Goal: Task Accomplishment & Management: Use online tool/utility

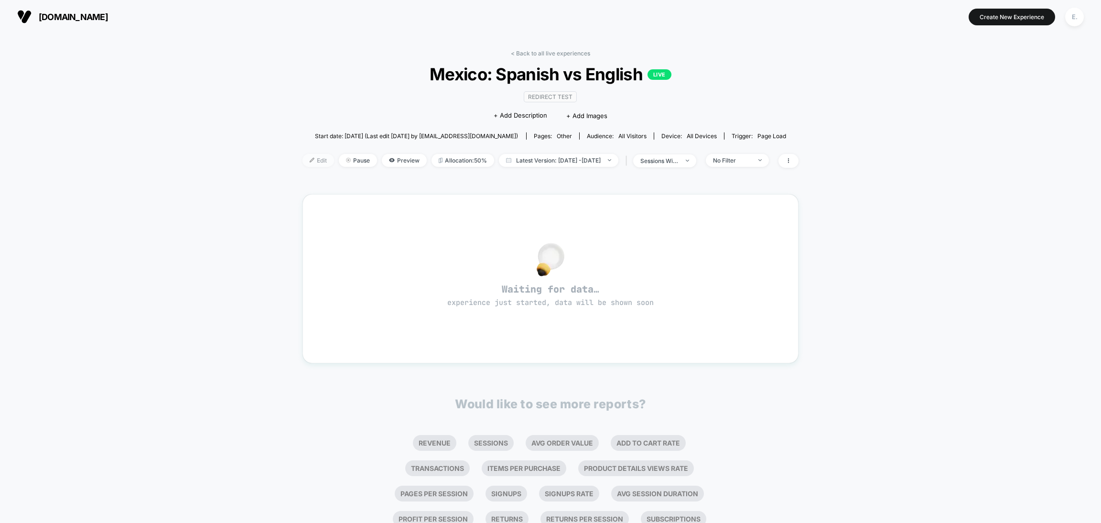
click at [306, 158] on span "Edit" at bounding box center [318, 160] width 32 height 13
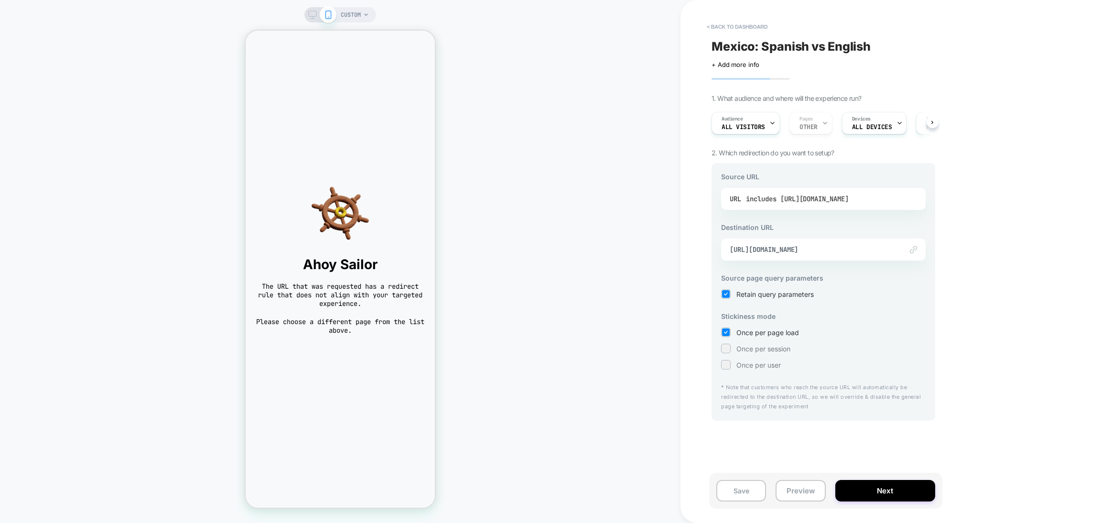
click at [764, 199] on div "includes https://www.thejerseynation.com/es/products/mexico-custom-baseball-jer…" at bounding box center [797, 199] width 103 height 14
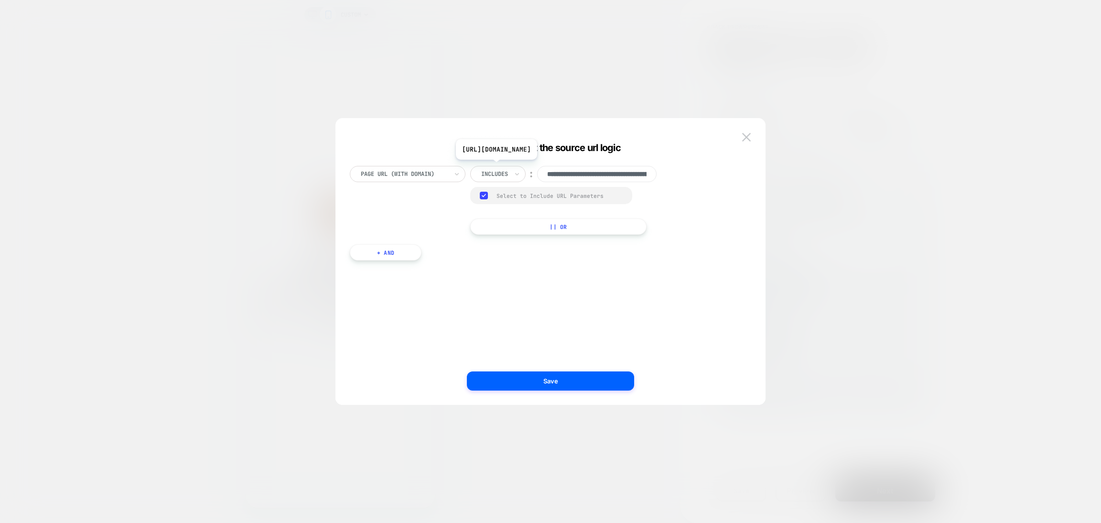
scroll to position [0, 193]
click at [746, 139] on img at bounding box center [746, 137] width 9 height 8
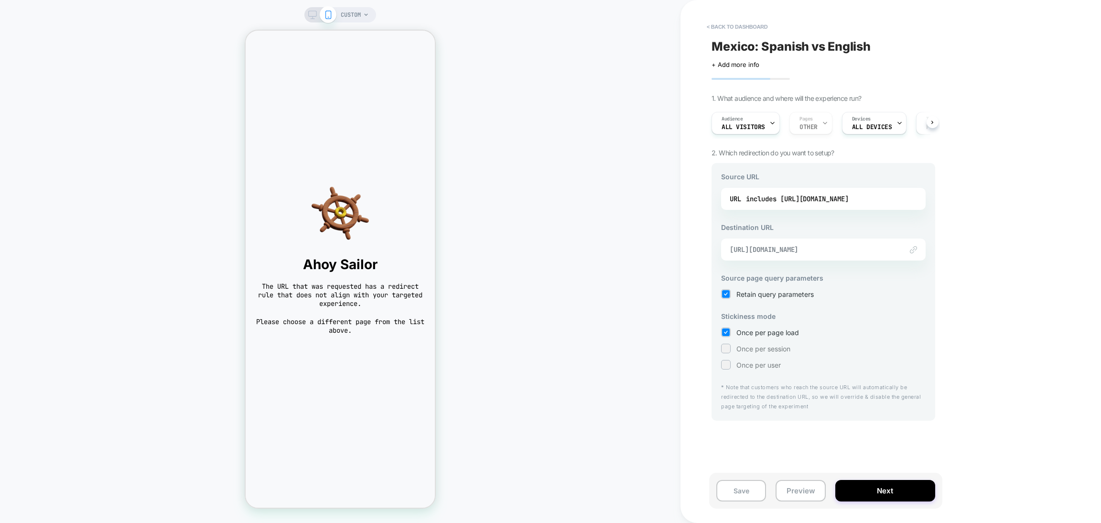
click at [807, 247] on span "https://www.thejerseynation.com/products/mexico-custom-baseball-jersey" at bounding box center [811, 249] width 163 height 9
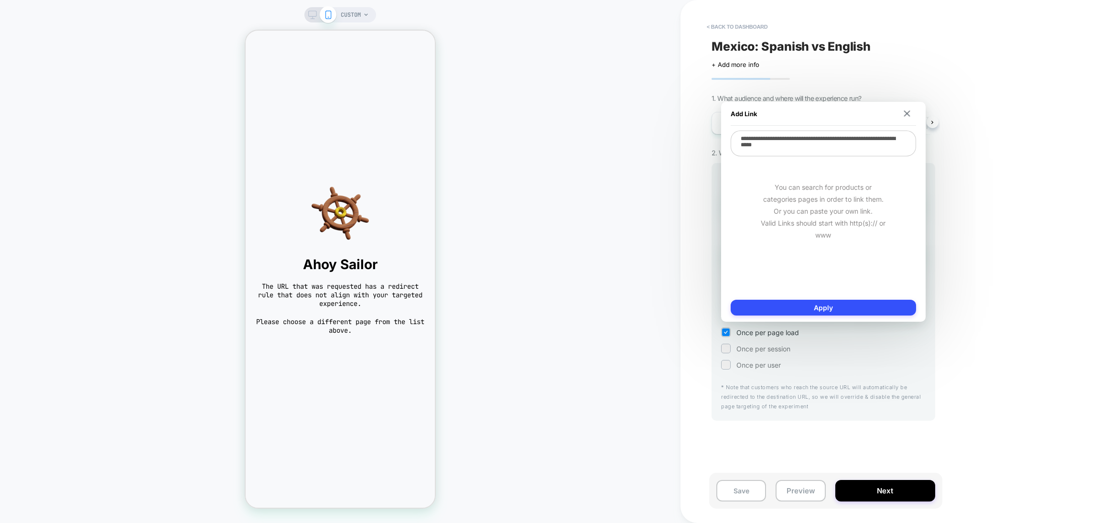
click at [907, 113] on img at bounding box center [906, 113] width 6 height 6
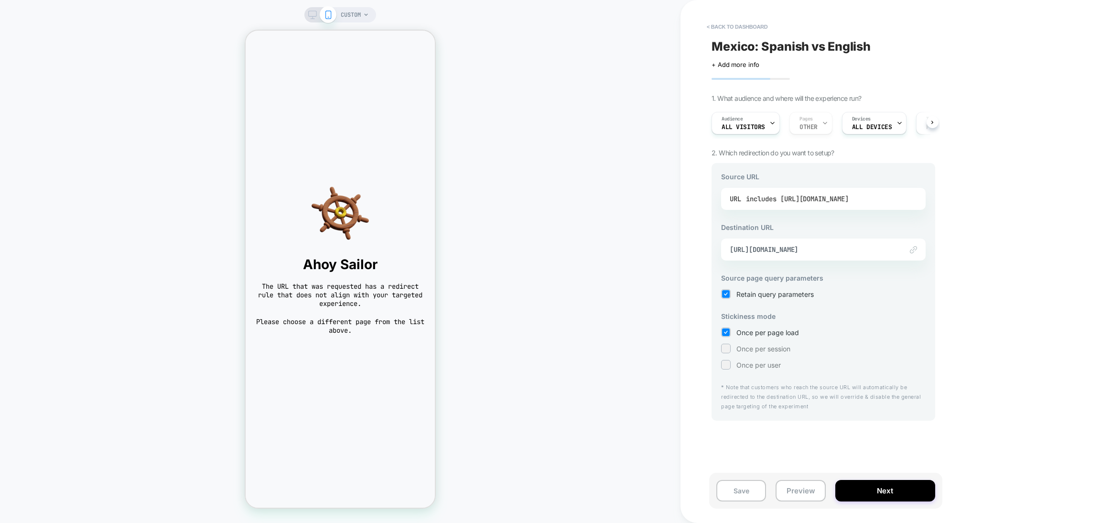
click at [848, 198] on div "includes https://www.thejerseynation.com/es/products/mexico-custom-baseball-jer…" at bounding box center [797, 199] width 103 height 14
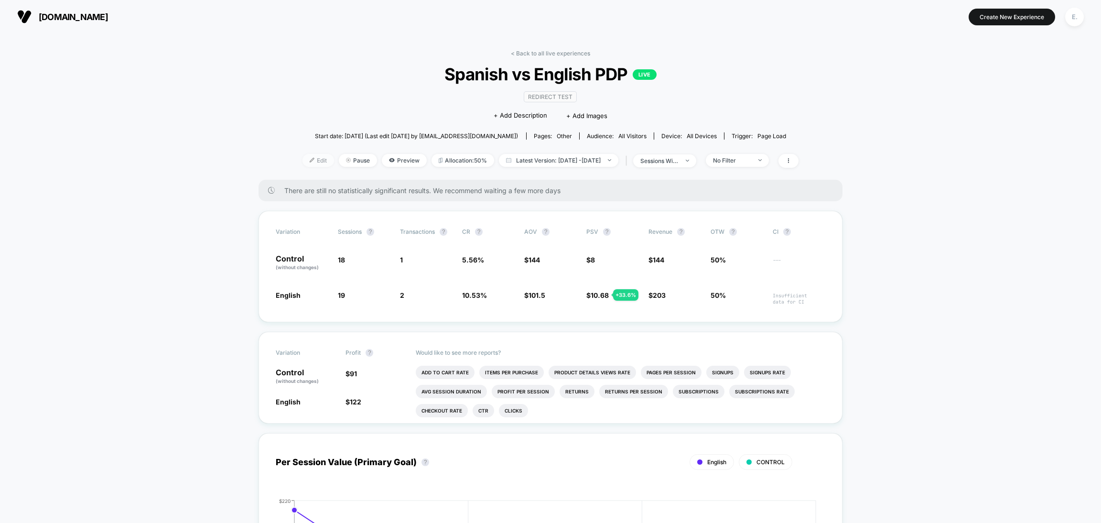
click at [310, 159] on img at bounding box center [312, 160] width 5 height 5
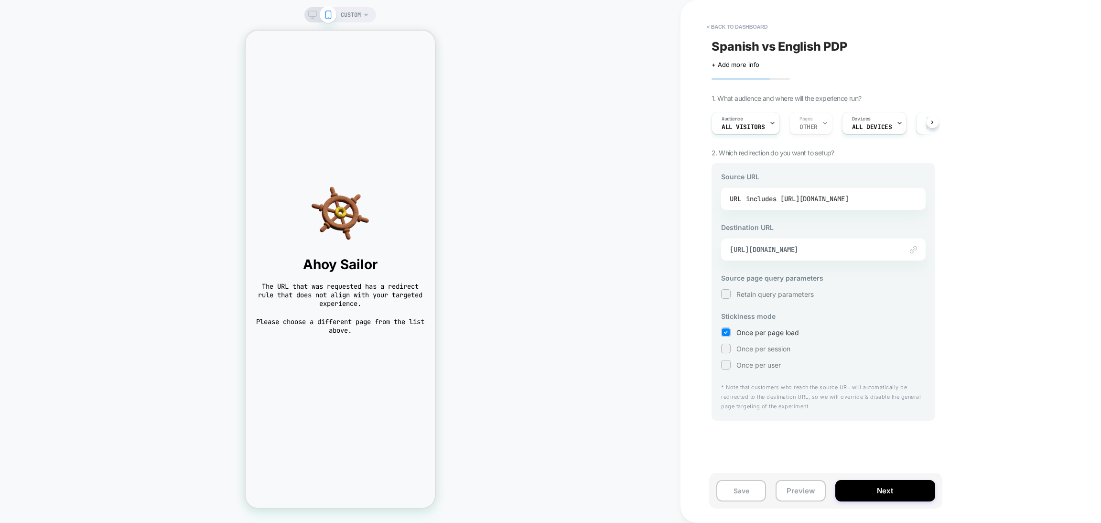
click at [839, 203] on div "includes https://www.thejerseynation.com/es/products/puerto-rico-custom-basebal…" at bounding box center [797, 199] width 103 height 14
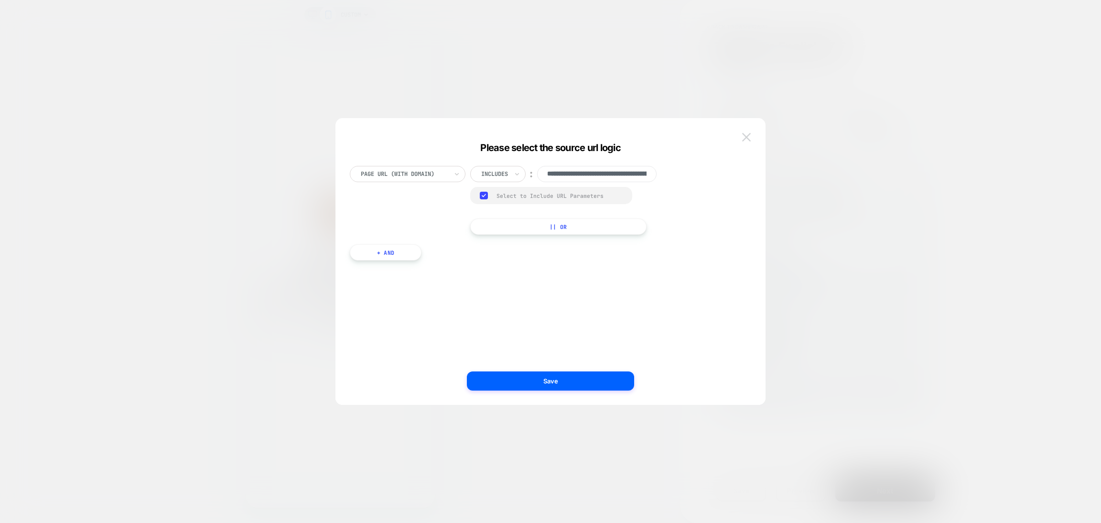
click at [750, 135] on img at bounding box center [746, 137] width 9 height 8
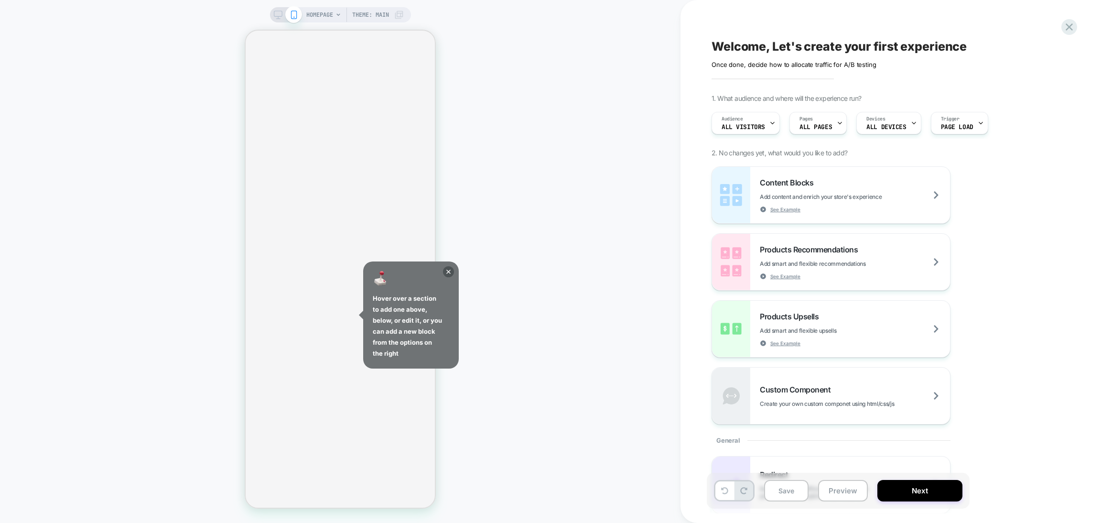
click at [542, 186] on div "HOMEPAGE Theme: MAIN" at bounding box center [340, 262] width 680 height 504
click at [448, 272] on icon at bounding box center [448, 271] width 11 height 11
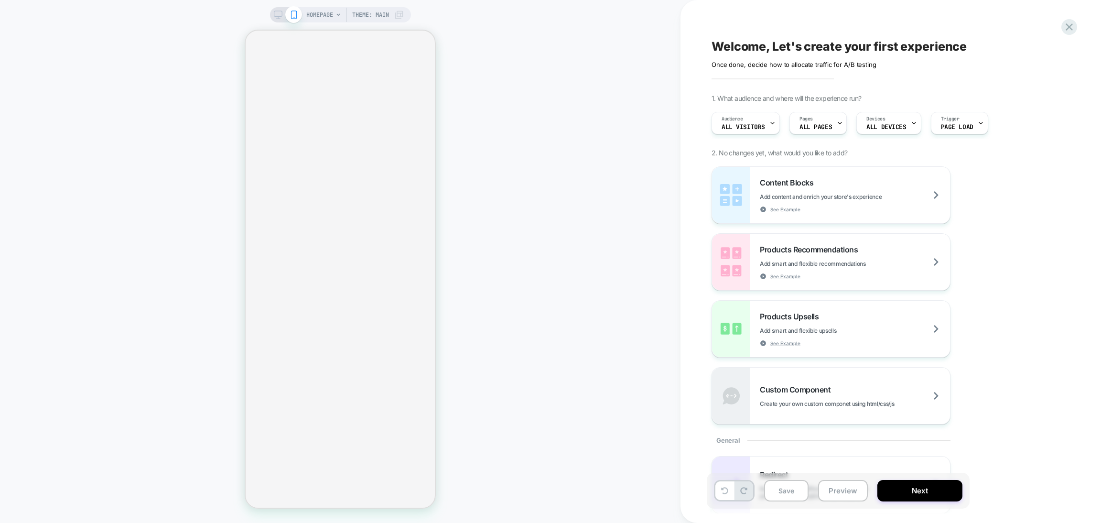
click at [558, 215] on div "HOMEPAGE Theme: MAIN" at bounding box center [340, 262] width 680 height 504
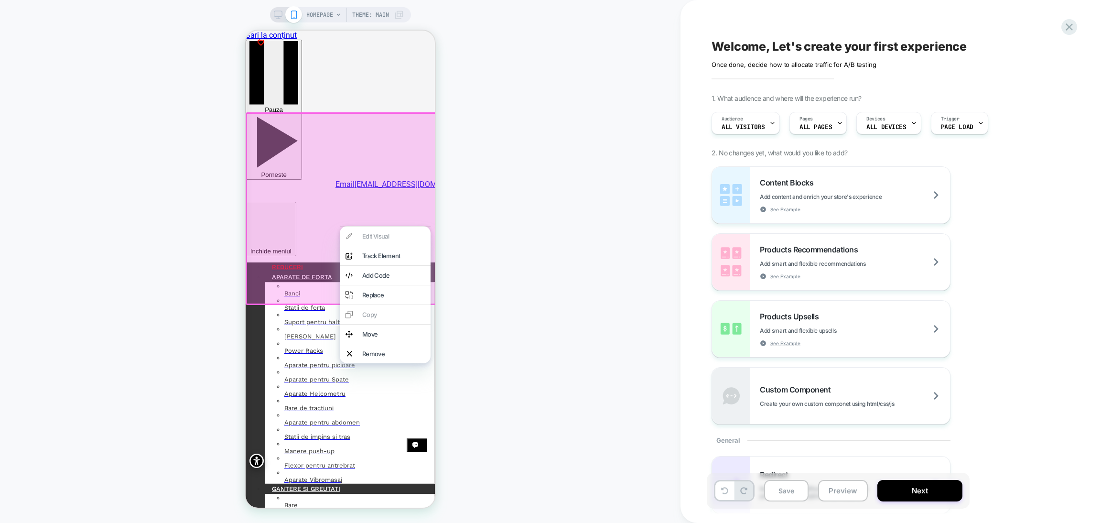
click at [649, 118] on div "HOMEPAGE Theme: MAIN" at bounding box center [340, 262] width 680 height 504
click at [578, 261] on div "HOMEPAGE Theme: MAIN" at bounding box center [340, 262] width 680 height 504
click at [550, 328] on div "HOMEPAGE Theme: MAIN" at bounding box center [340, 262] width 680 height 504
click at [307, 249] on div at bounding box center [342, 208] width 193 height 193
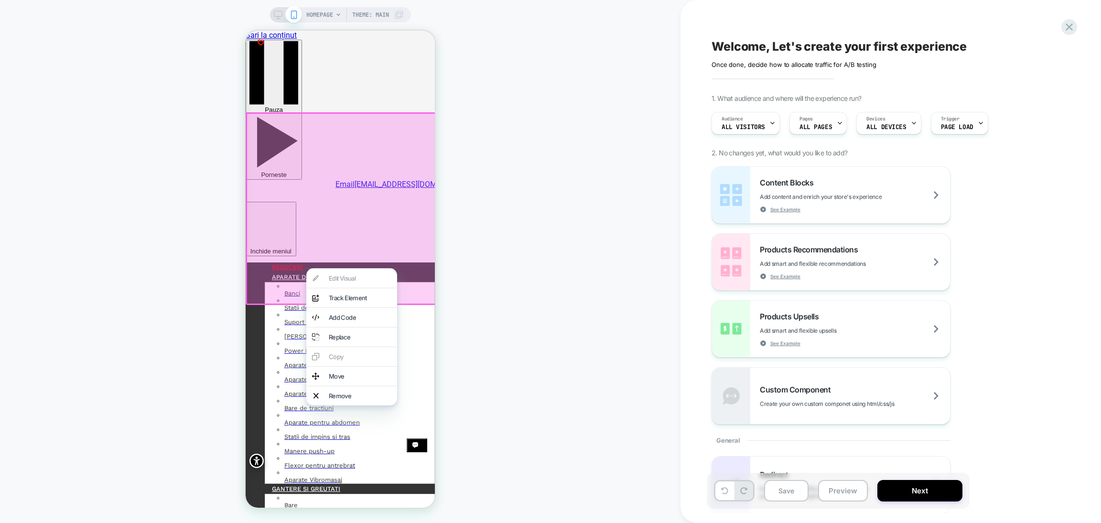
click at [429, 232] on div at bounding box center [342, 208] width 193 height 193
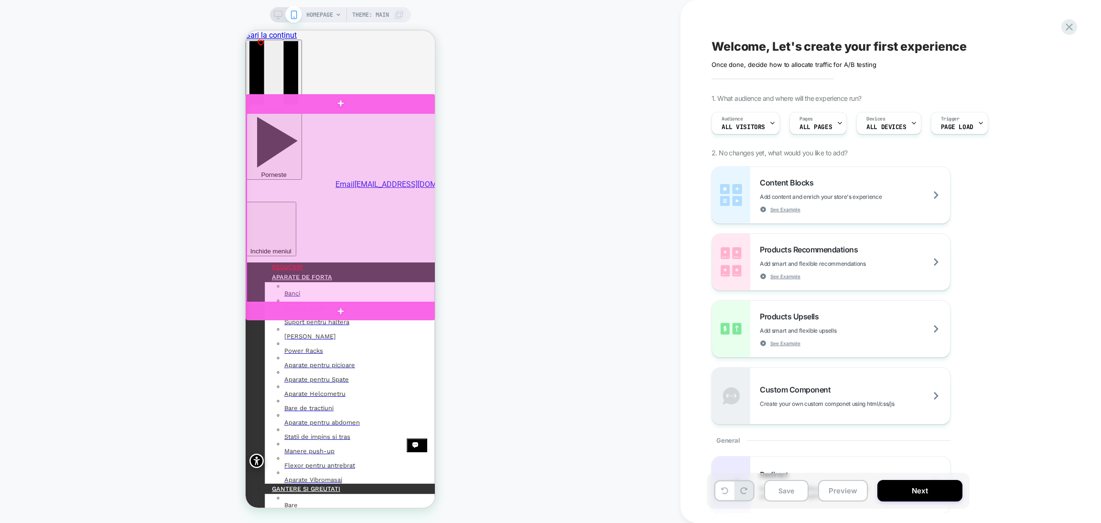
click at [387, 314] on div at bounding box center [341, 310] width 190 height 19
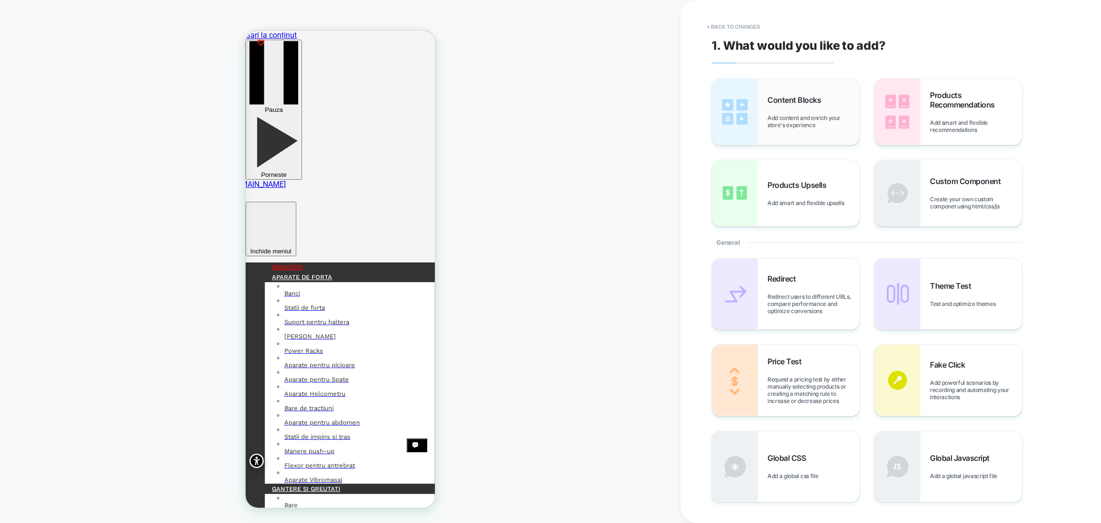
click at [39, 443] on span "Content Blocks" at bounding box center [39, 443] width 0 height 0
click at [756, 26] on button "< Back to changes" at bounding box center [733, 26] width 63 height 15
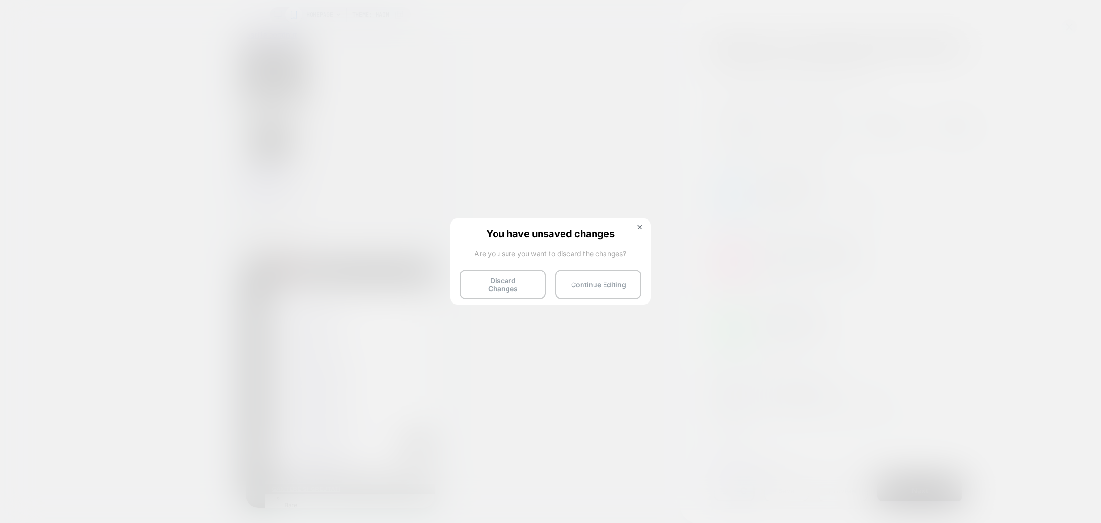
click at [486, 275] on button "Discard Changes" at bounding box center [503, 284] width 86 height 30
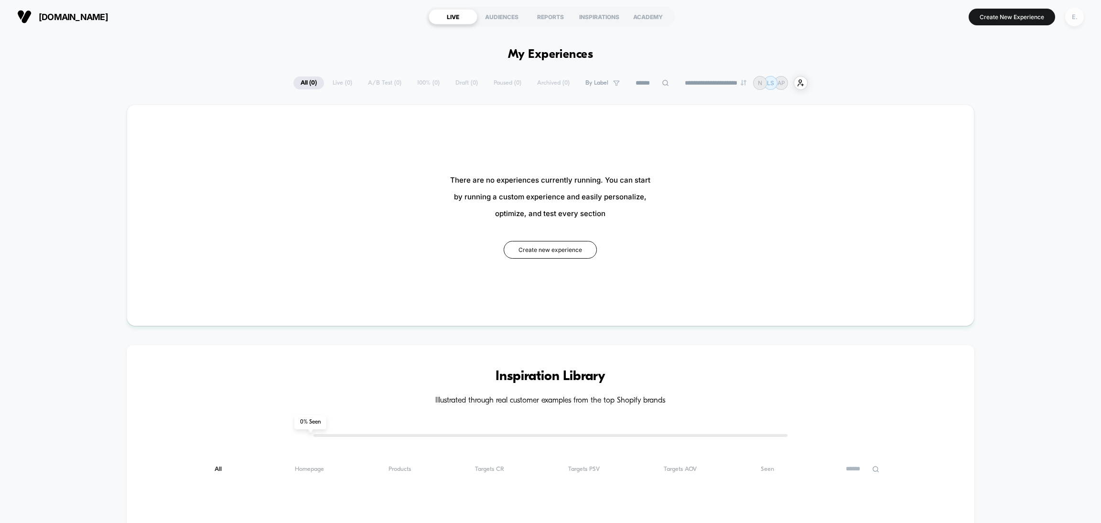
click at [1076, 15] on div "E." at bounding box center [1074, 17] width 19 height 19
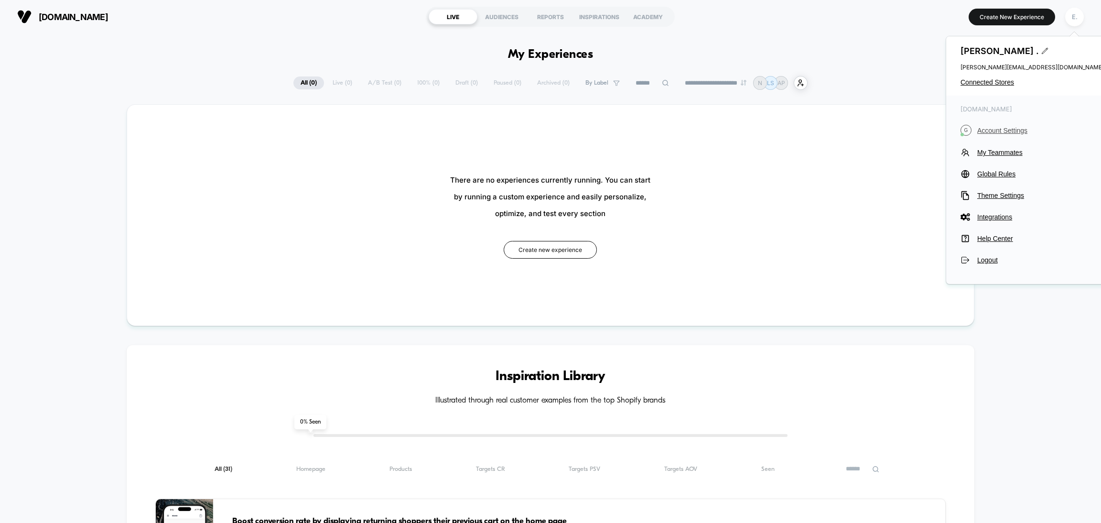
click at [992, 135] on button "G Account Settings" at bounding box center [1031, 130] width 143 height 11
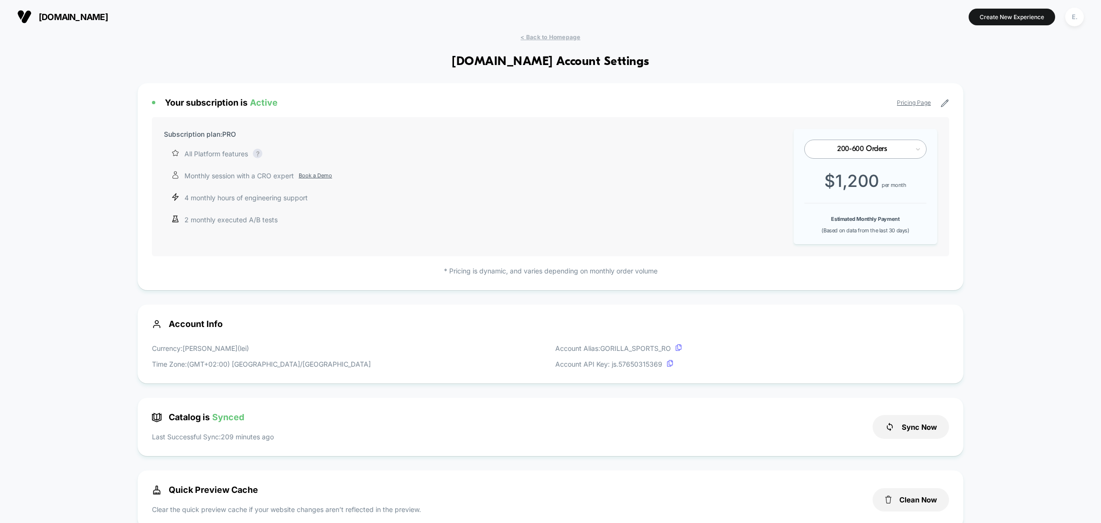
scroll to position [215, 0]
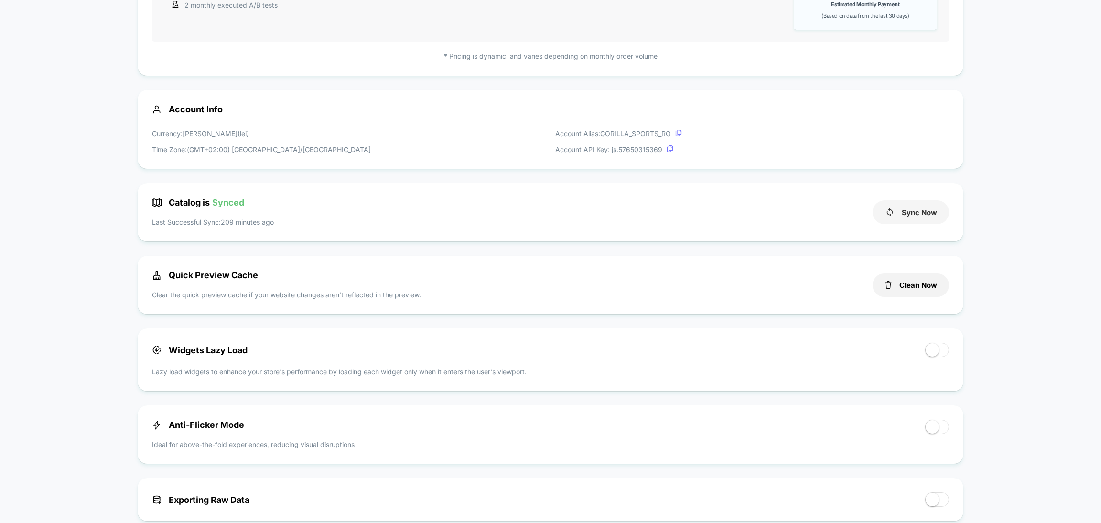
click at [899, 201] on button "Sync Now" at bounding box center [910, 212] width 76 height 24
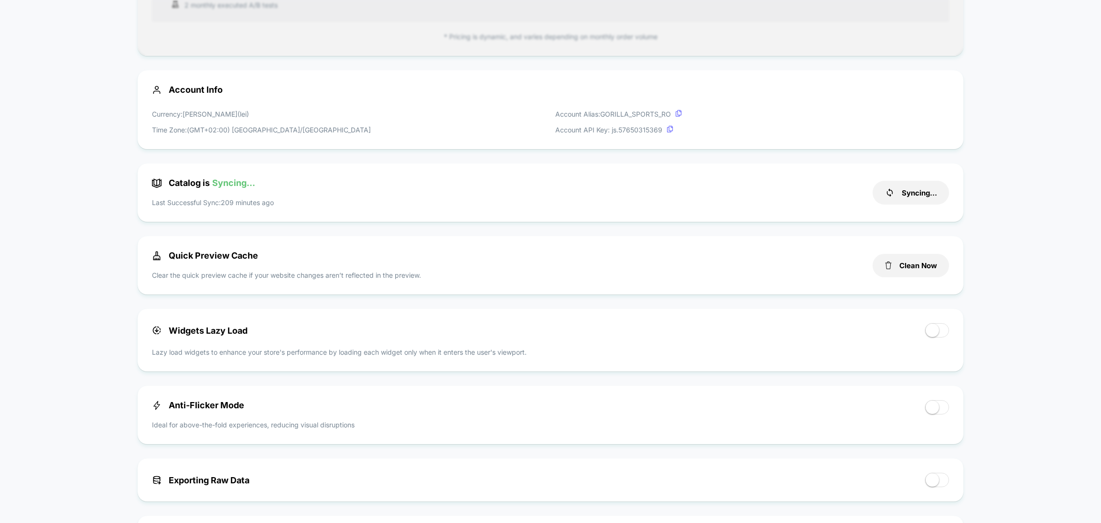
click at [903, 279] on div "Clean Now" at bounding box center [910, 265] width 76 height 30
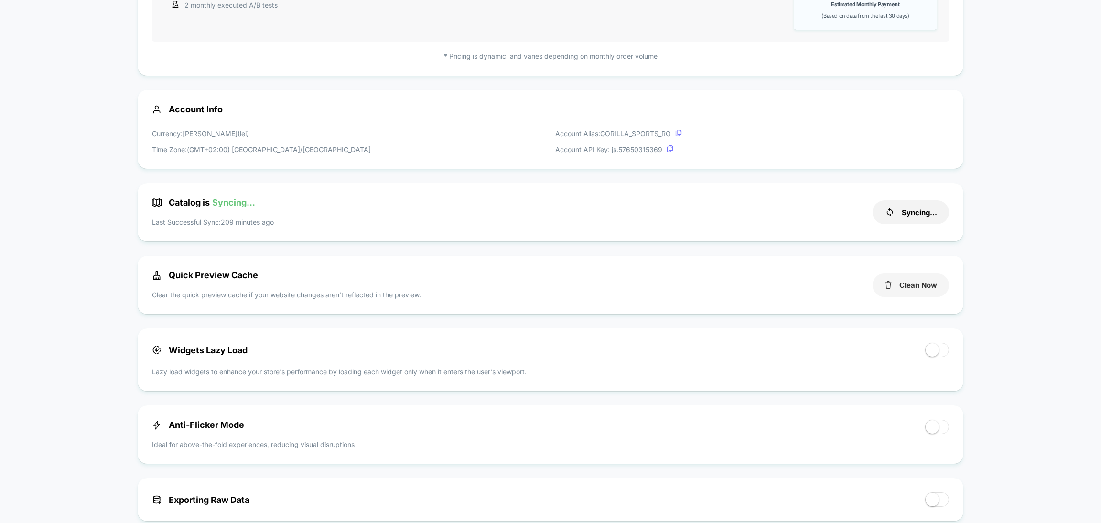
click at [910, 288] on button "Clean Now" at bounding box center [910, 284] width 76 height 23
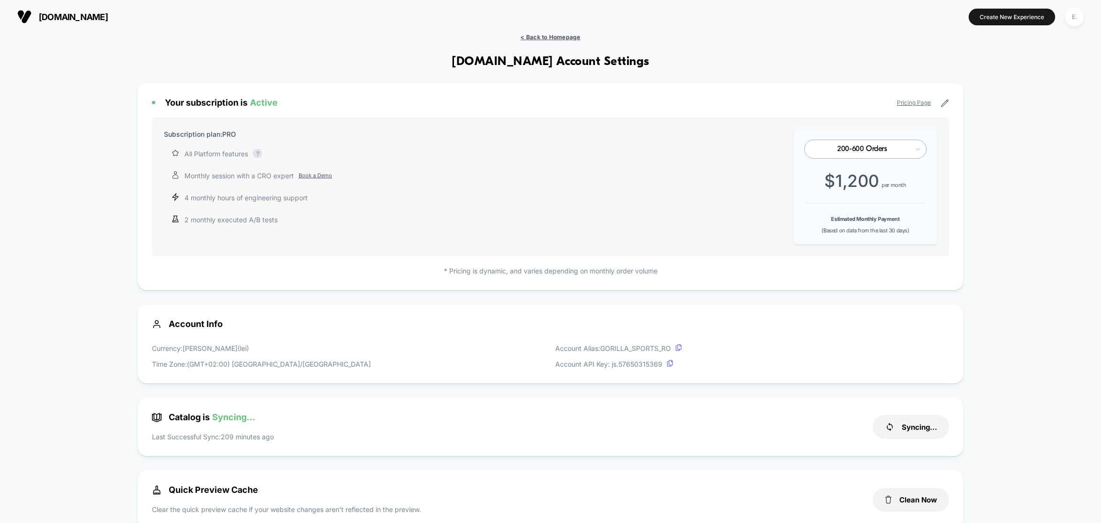
click at [574, 34] on span "< Back to Homepage" at bounding box center [550, 36] width 60 height 7
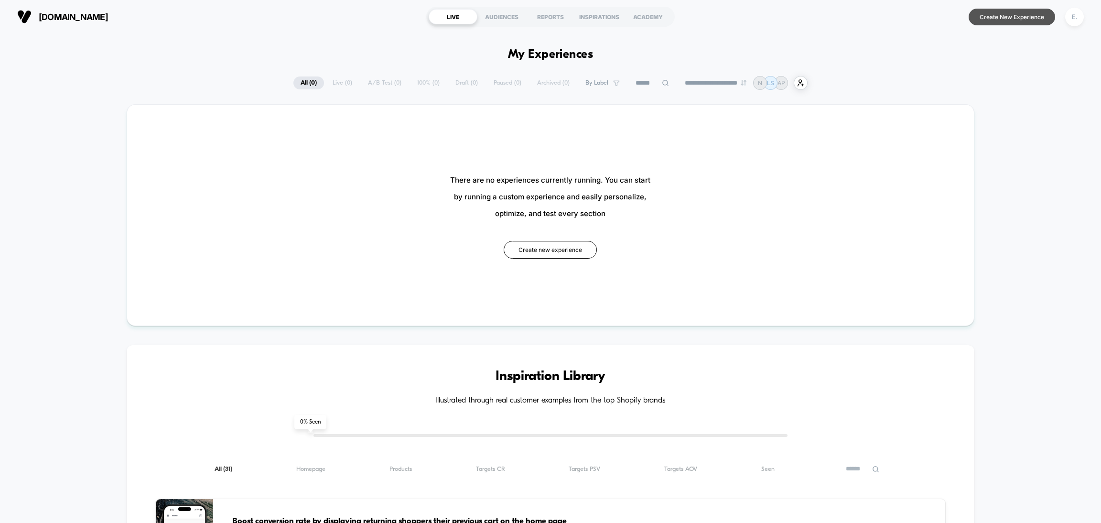
click at [1000, 12] on button "Create New Experience" at bounding box center [1011, 17] width 86 height 17
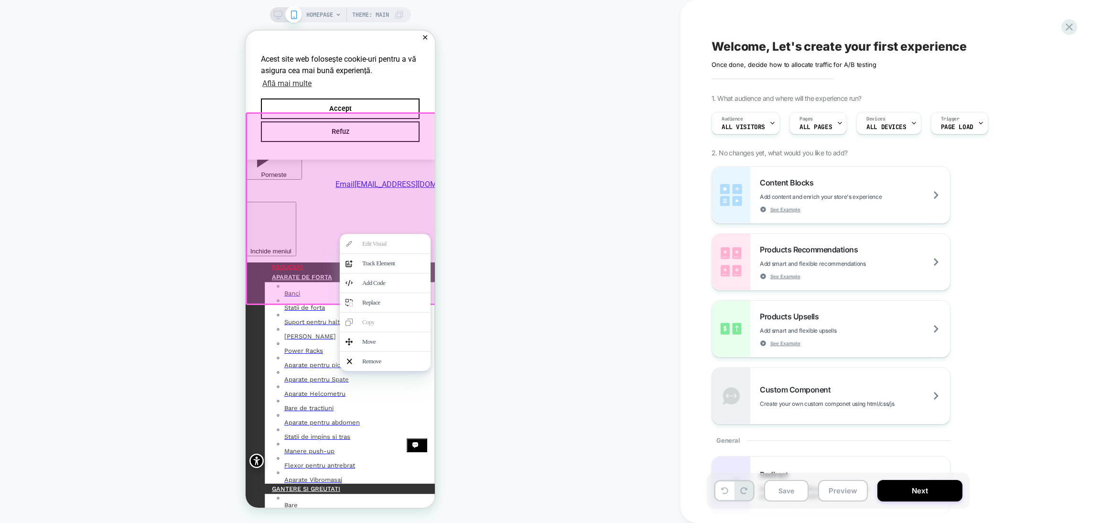
click at [420, 186] on div at bounding box center [342, 208] width 193 height 193
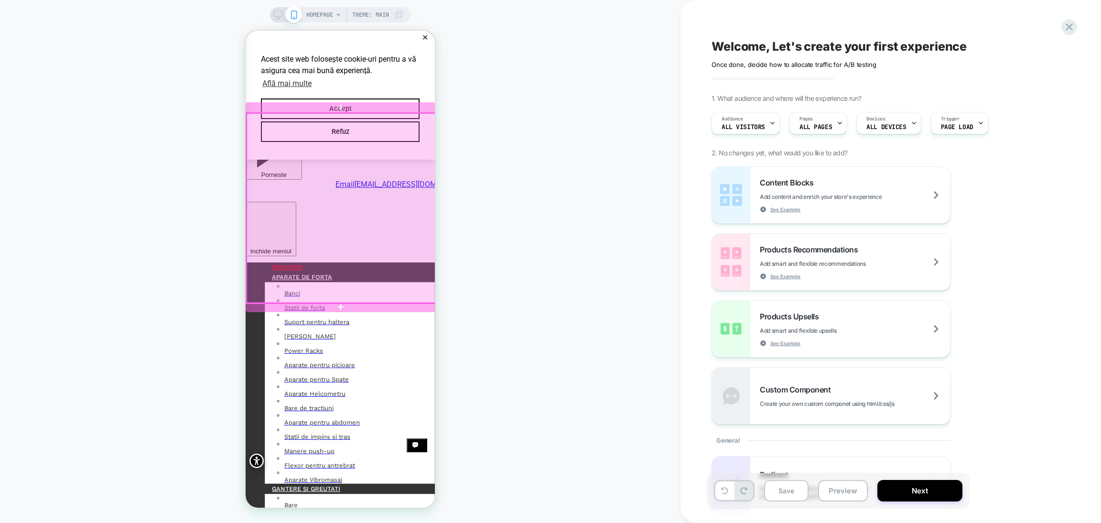
click at [400, 305] on div at bounding box center [341, 307] width 190 height 10
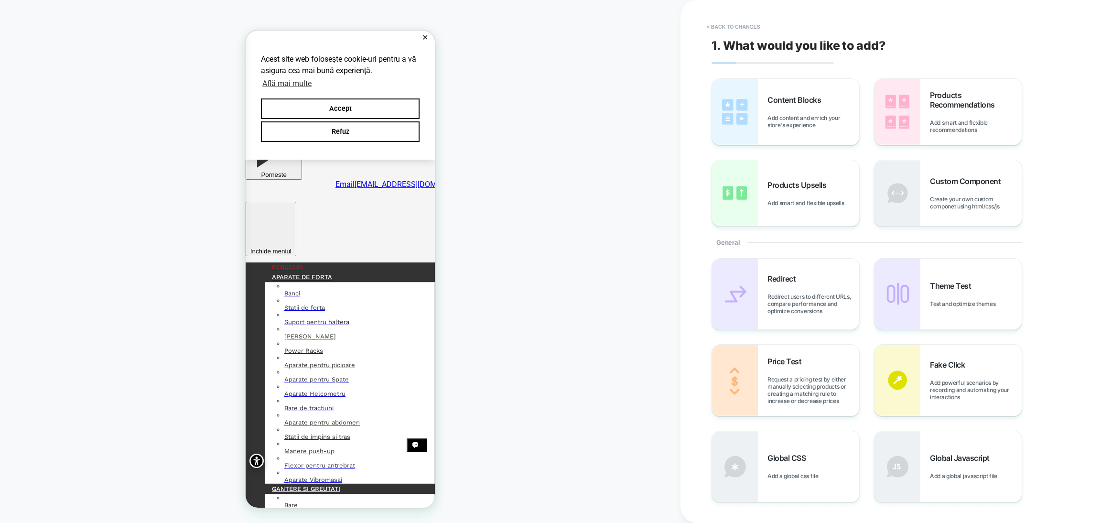
click at [828, 114] on span "Add content and enrich your store's experience" at bounding box center [813, 121] width 92 height 14
click at [806, 115] on span "Add content and enrich your store's experience" at bounding box center [813, 121] width 92 height 14
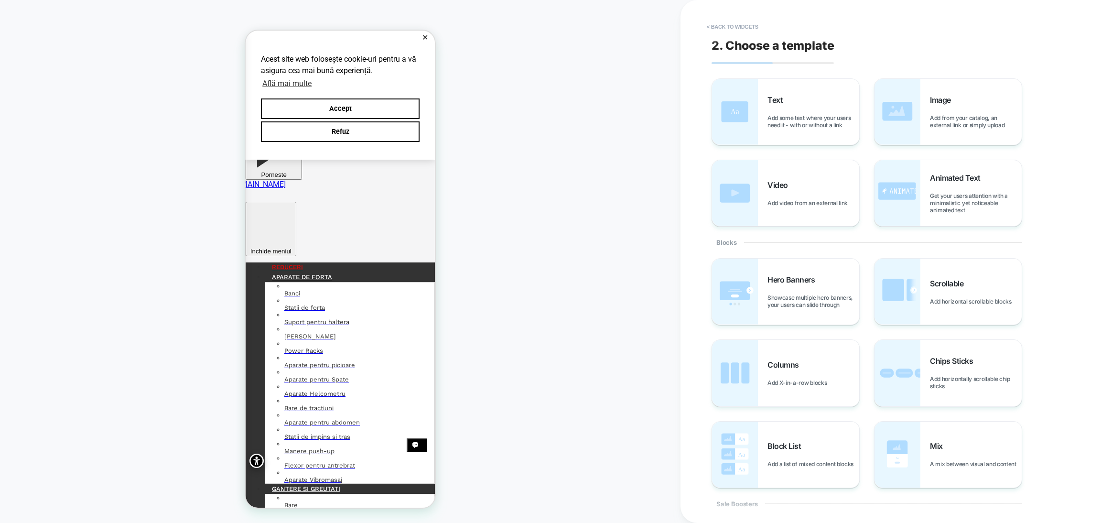
click at [806, 115] on span "Add some text where your users need it - with or without a link" at bounding box center [813, 121] width 92 height 14
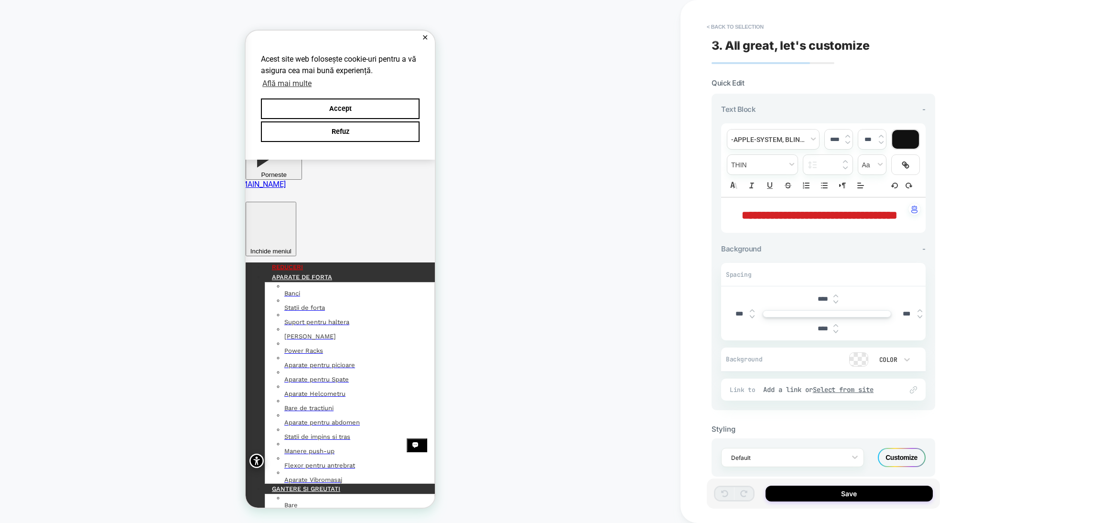
drag, startPoint x: 873, startPoint y: 233, endPoint x: 769, endPoint y: 204, distance: 108.7
click at [750, 212] on p "**********" at bounding box center [819, 215] width 178 height 16
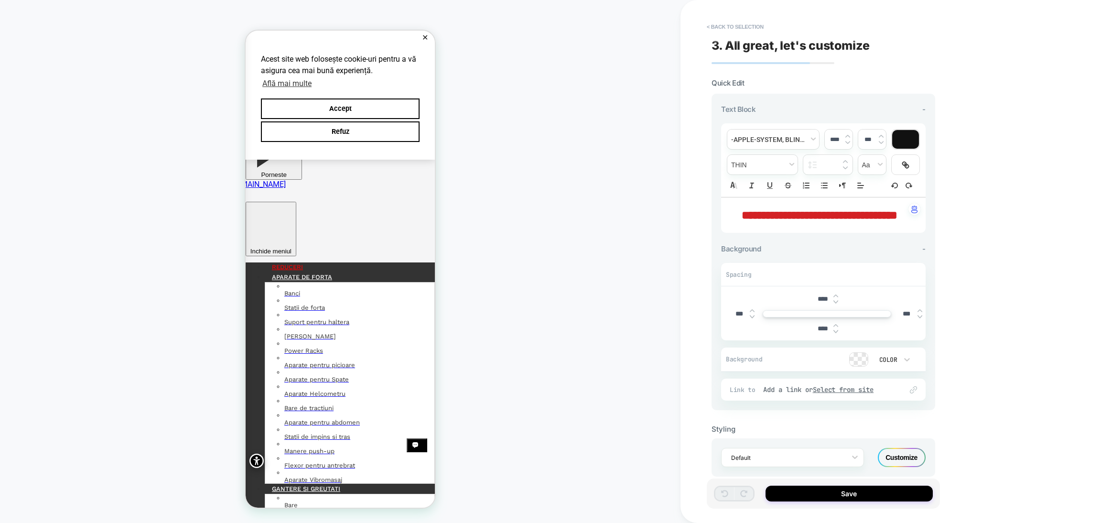
click at [776, 222] on p "**********" at bounding box center [819, 215] width 178 height 16
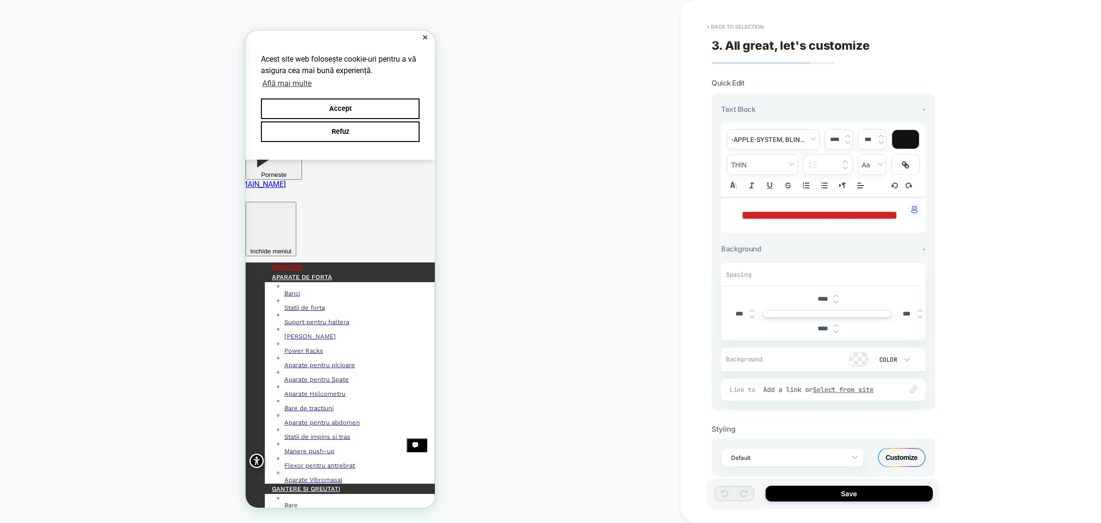
click at [778, 222] on p "**********" at bounding box center [819, 215] width 178 height 16
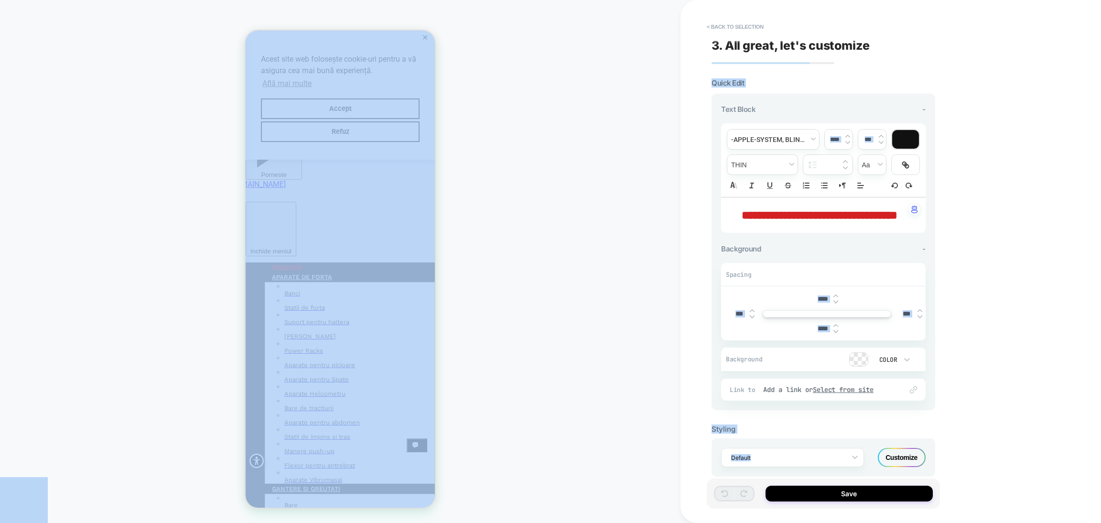
click at [799, 222] on p "**********" at bounding box center [819, 215] width 178 height 16
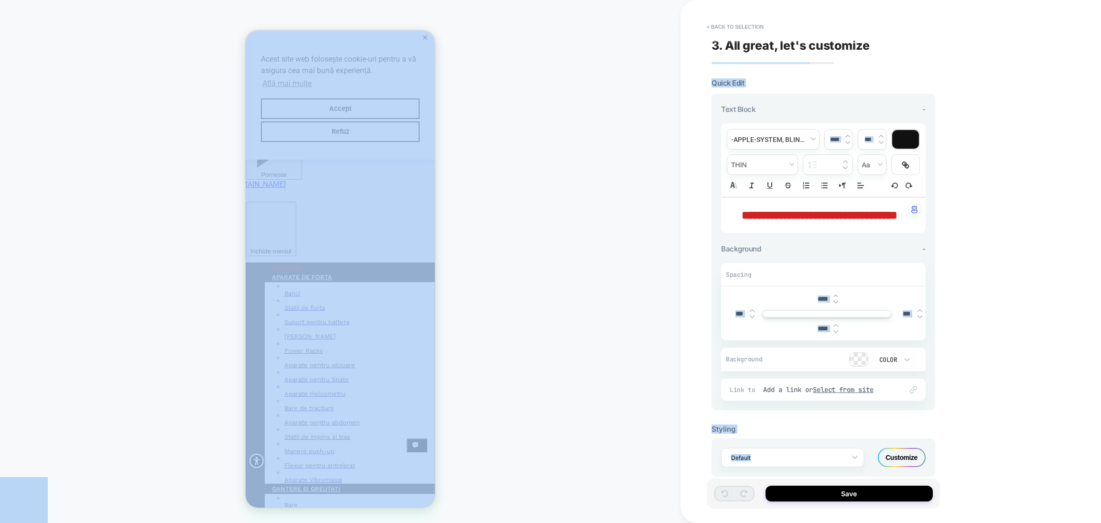
click at [574, 257] on div "HOMEPAGE Theme: MAIN" at bounding box center [340, 262] width 680 height 504
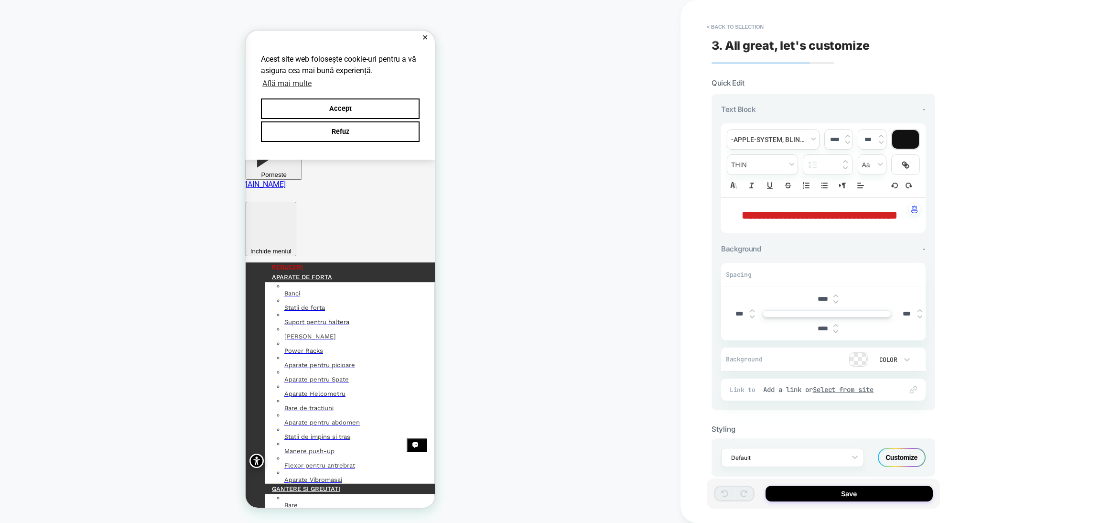
click at [847, 221] on p "**********" at bounding box center [819, 215] width 178 height 16
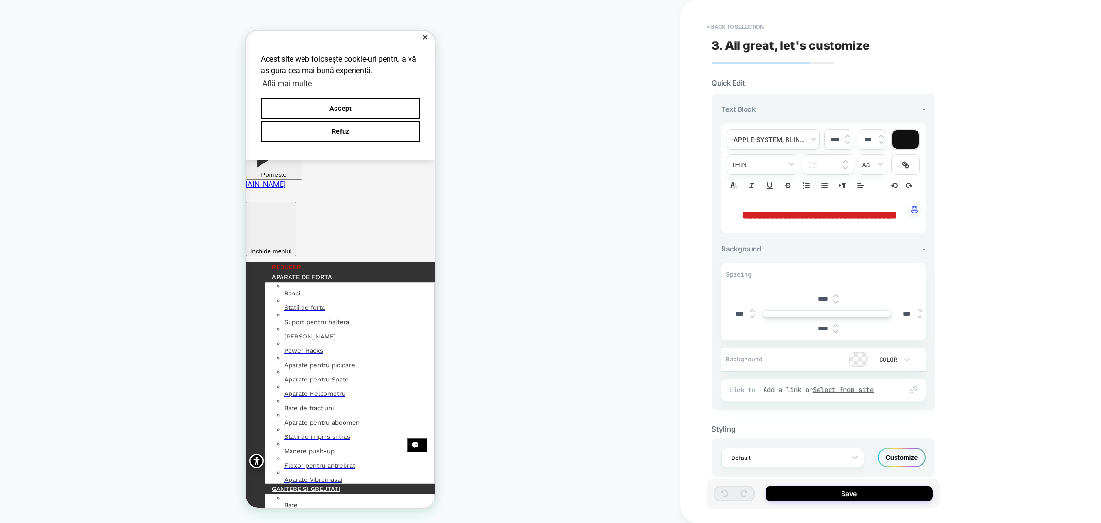
click at [847, 221] on p "**********" at bounding box center [819, 215] width 178 height 16
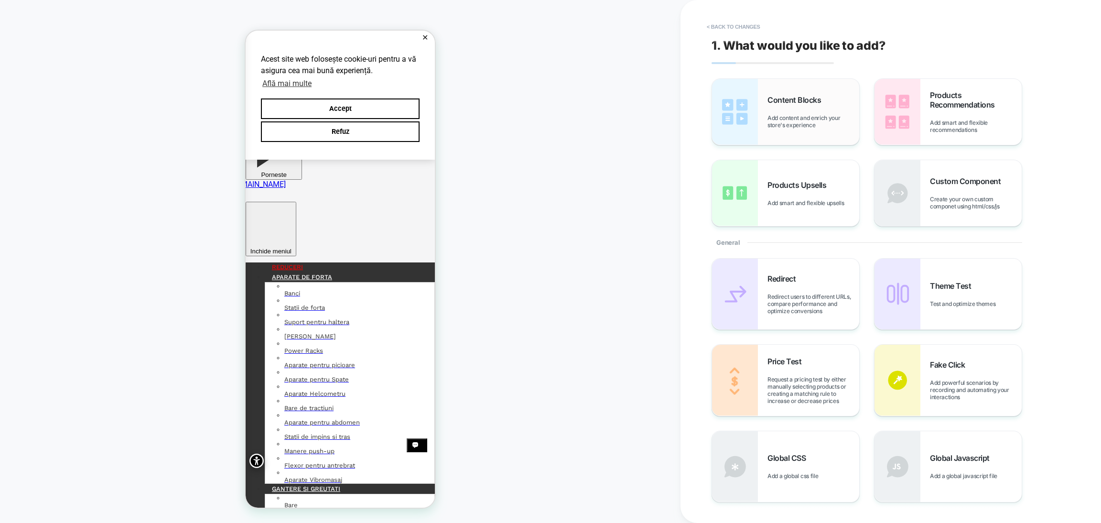
click at [793, 95] on span "Content Blocks" at bounding box center [796, 100] width 58 height 10
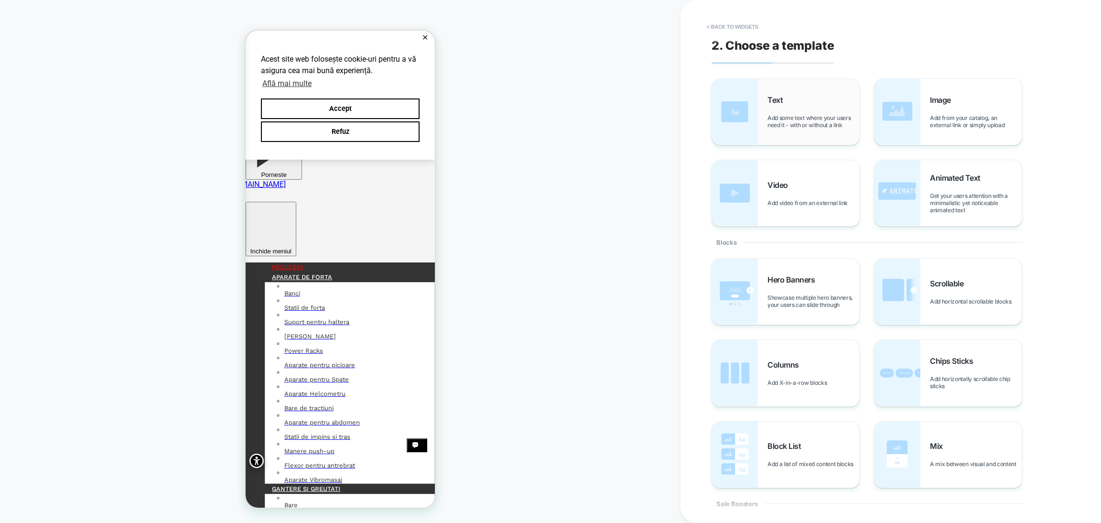
click at [766, 128] on div "Text Add some text where your users need it - with or without a link" at bounding box center [785, 112] width 147 height 66
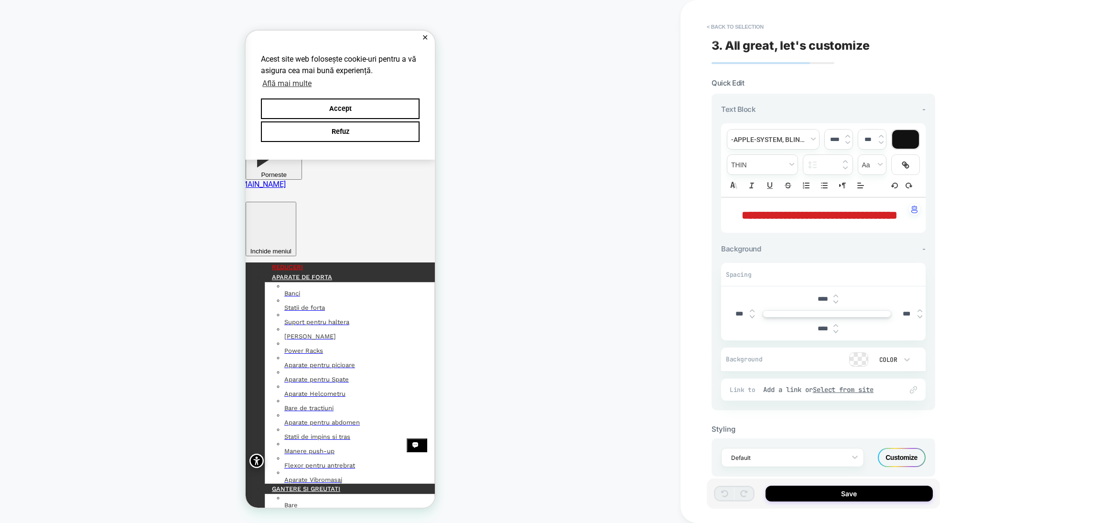
click at [0, 0] on p "**********" at bounding box center [0, 0] width 0 height 0
click at [784, 219] on strong "**********" at bounding box center [819, 214] width 156 height 11
drag, startPoint x: 864, startPoint y: 233, endPoint x: 892, endPoint y: 238, distance: 28.7
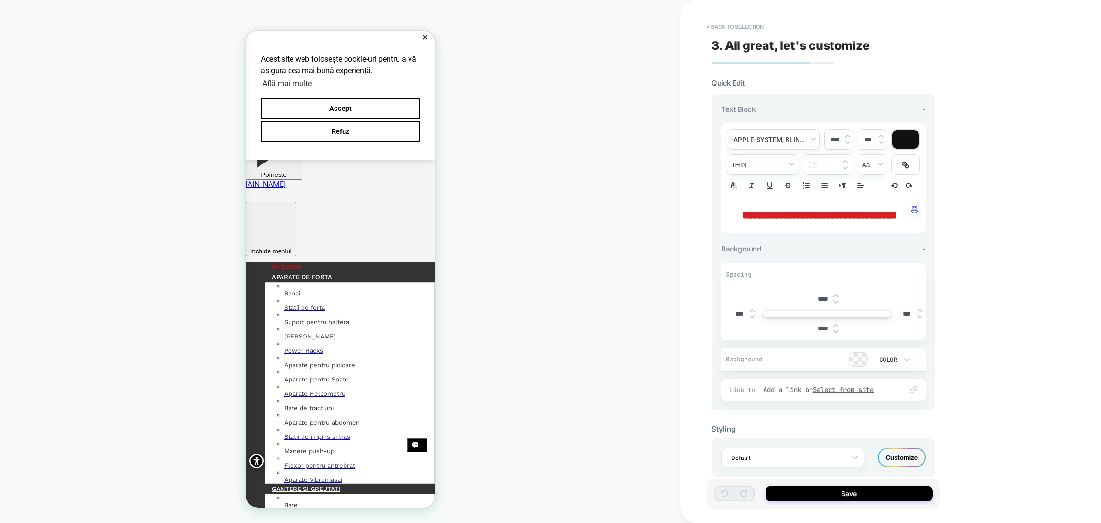
click at [0, 0] on div "**********" at bounding box center [0, 0] width 0 height 0
click at [731, 26] on button "< Back to selection" at bounding box center [735, 26] width 66 height 15
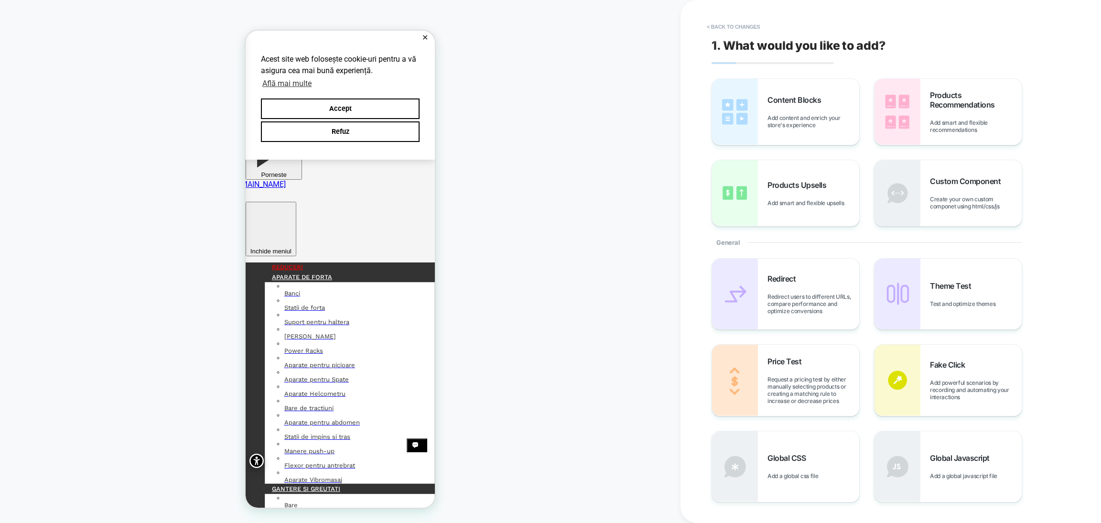
click at [731, 26] on button "< Back to changes" at bounding box center [733, 26] width 63 height 15
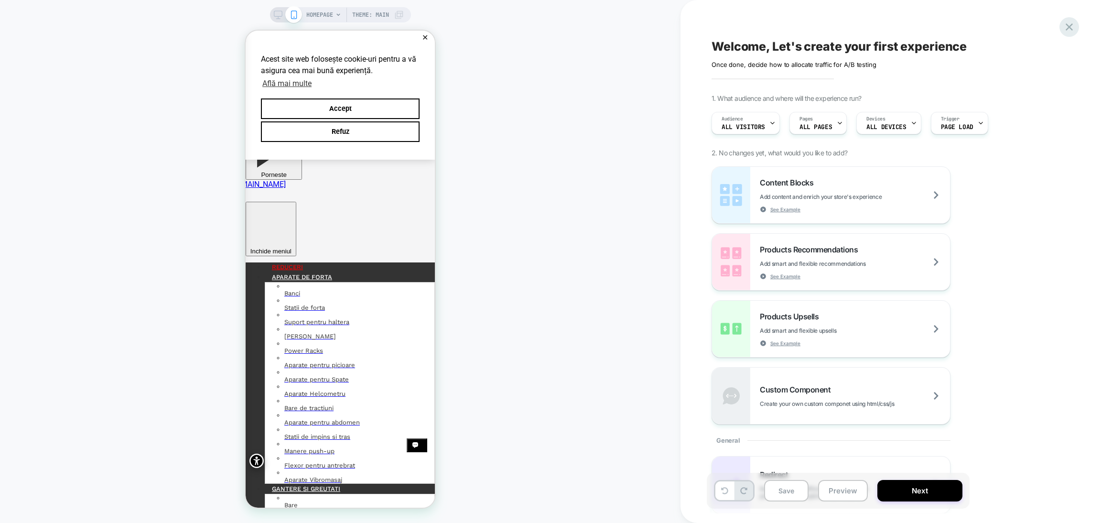
click at [1074, 30] on icon at bounding box center [1068, 27] width 13 height 13
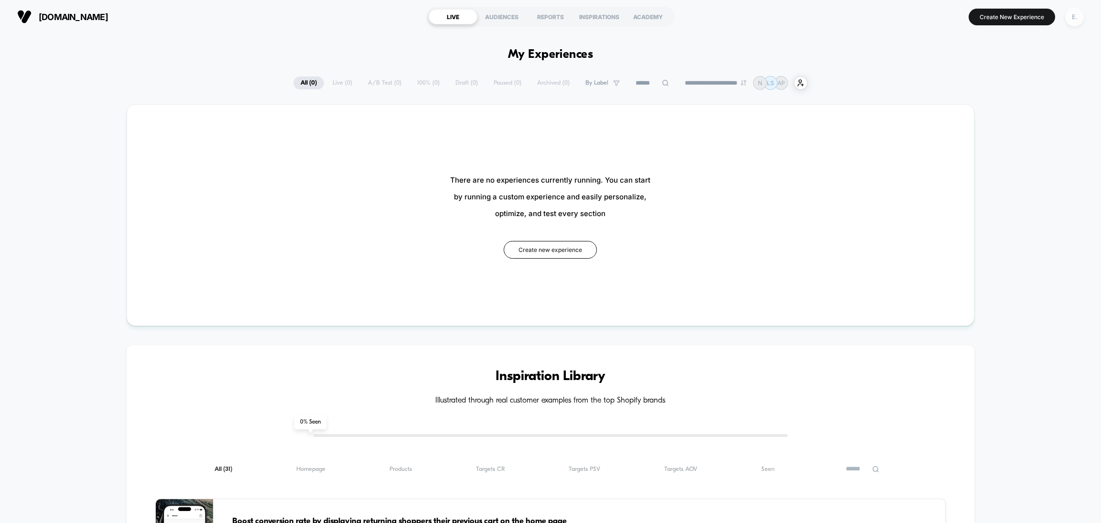
click at [1074, 15] on div "E." at bounding box center [1074, 17] width 19 height 19
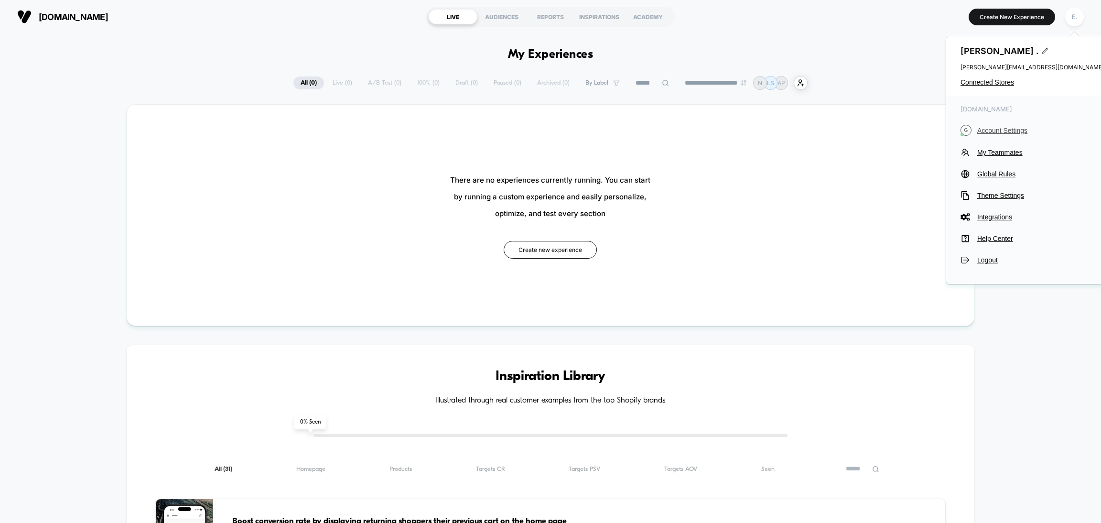
click at [1005, 132] on span "Account Settings" at bounding box center [1040, 131] width 127 height 8
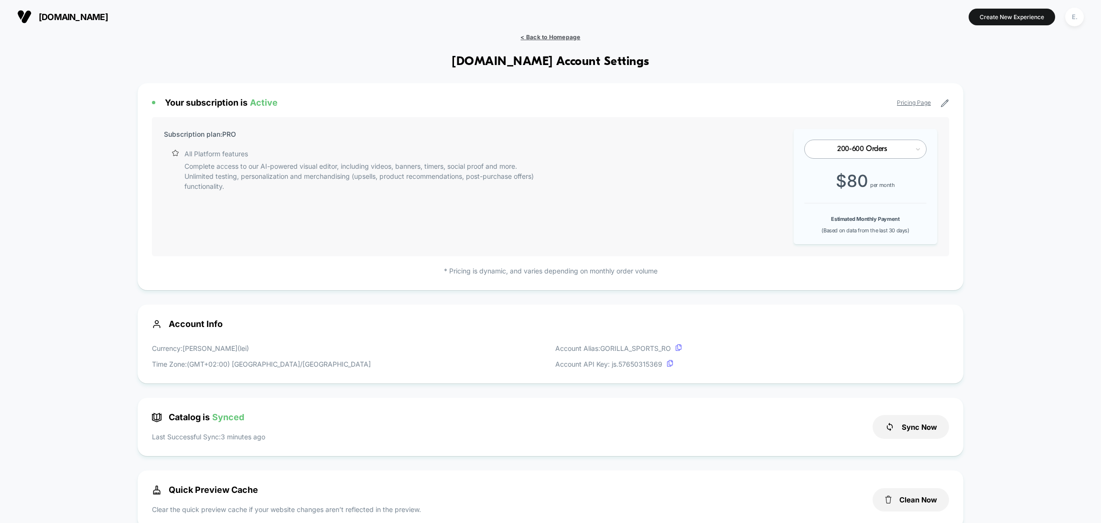
click at [566, 35] on span "< Back to Homepage" at bounding box center [550, 36] width 60 height 7
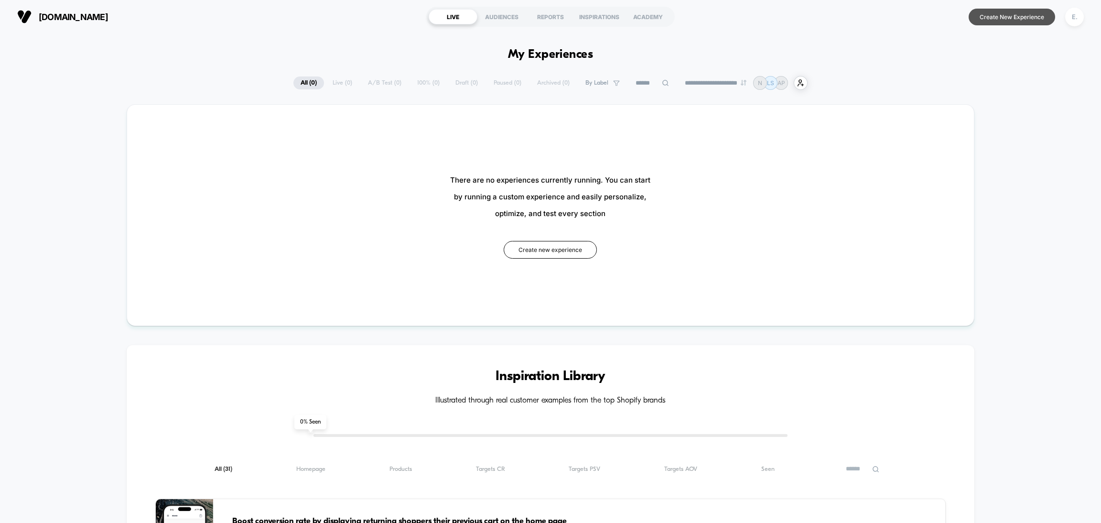
click at [1020, 13] on button "Create New Experience" at bounding box center [1011, 17] width 86 height 17
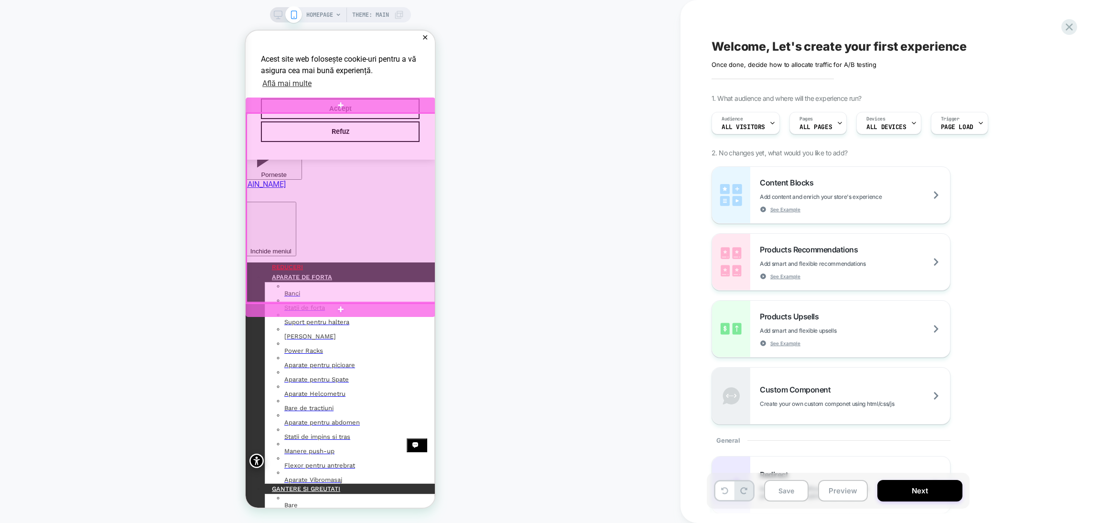
click at [311, 302] on div at bounding box center [341, 308] width 190 height 15
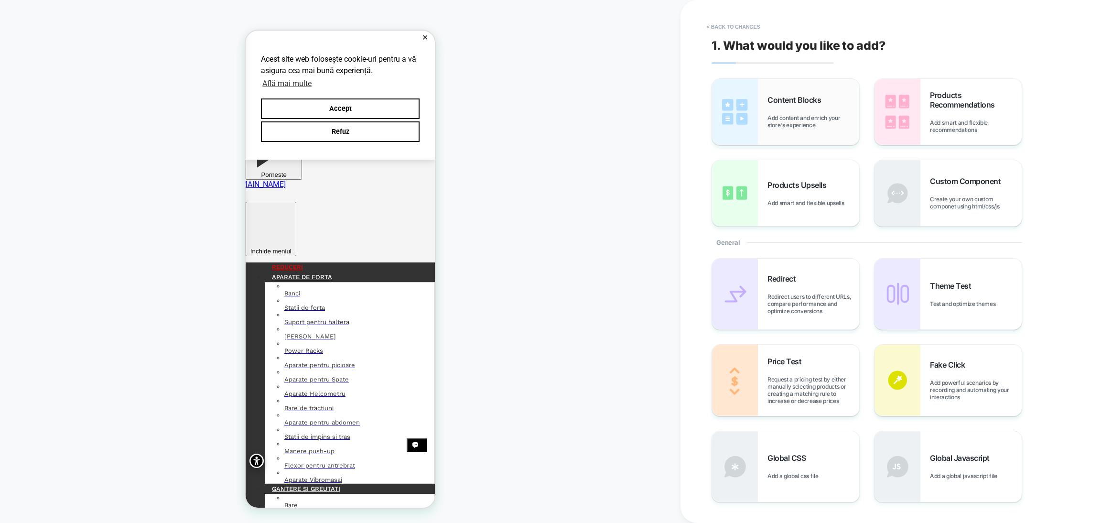
click at [821, 133] on div "Content Blocks Add content and enrich your store's experience" at bounding box center [785, 112] width 147 height 66
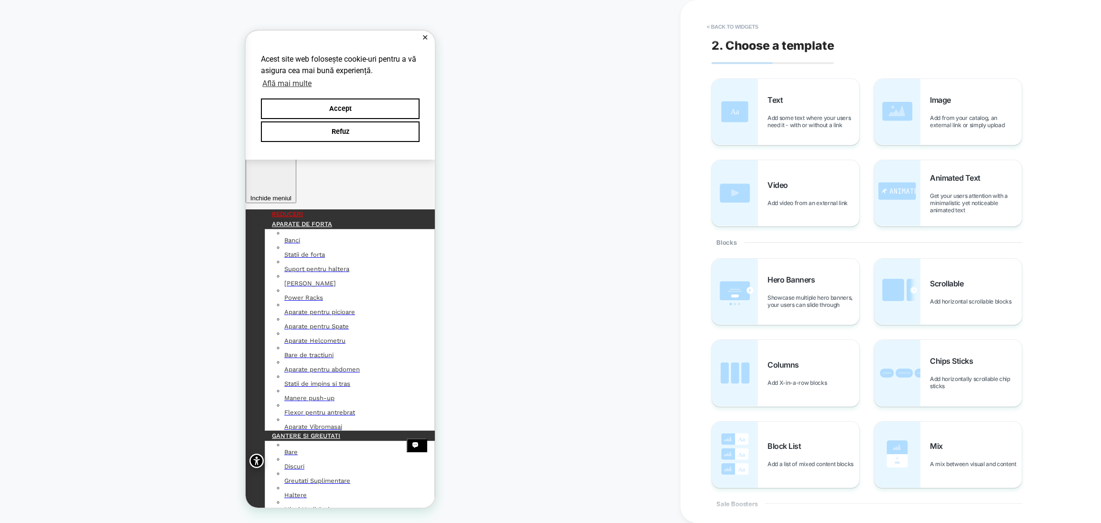
click at [747, 28] on button "< Back to widgets" at bounding box center [732, 26] width 61 height 15
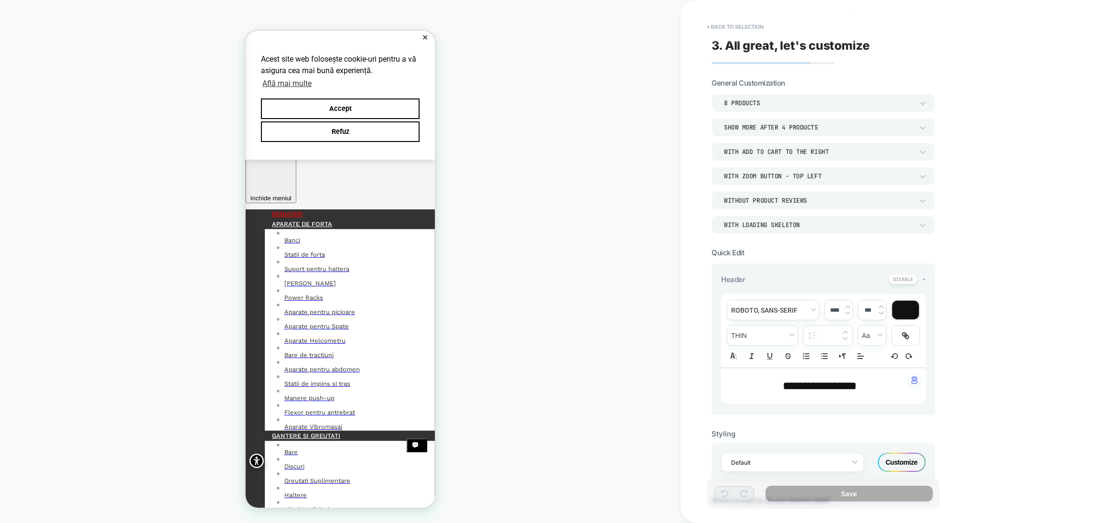
scroll to position [182, 0]
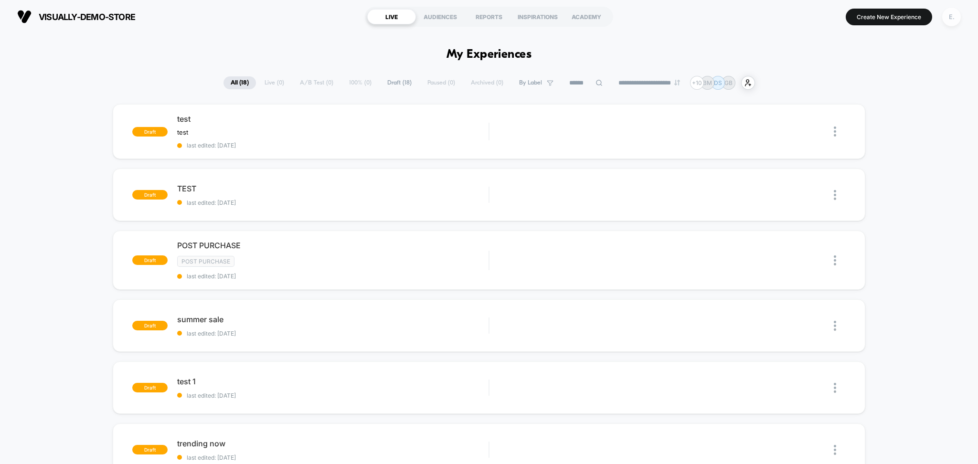
click at [949, 20] on div "E." at bounding box center [952, 17] width 19 height 19
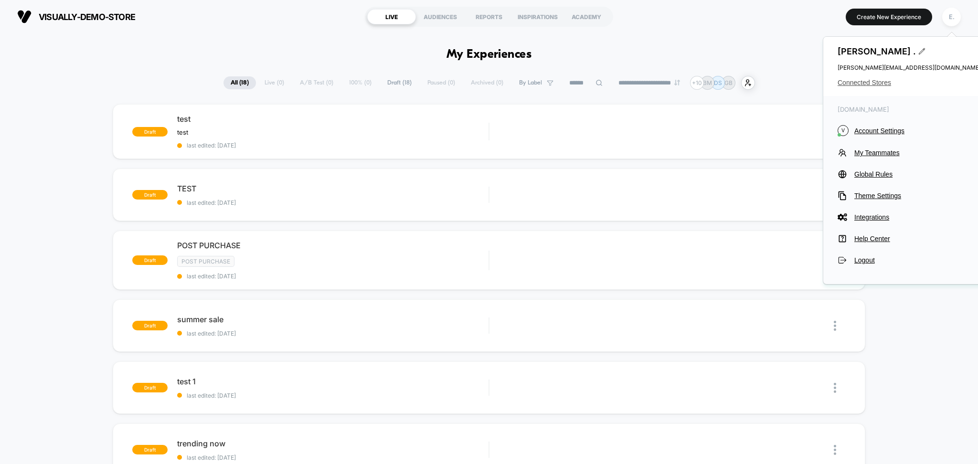
click at [885, 84] on span "Connected Stores" at bounding box center [909, 83] width 143 height 8
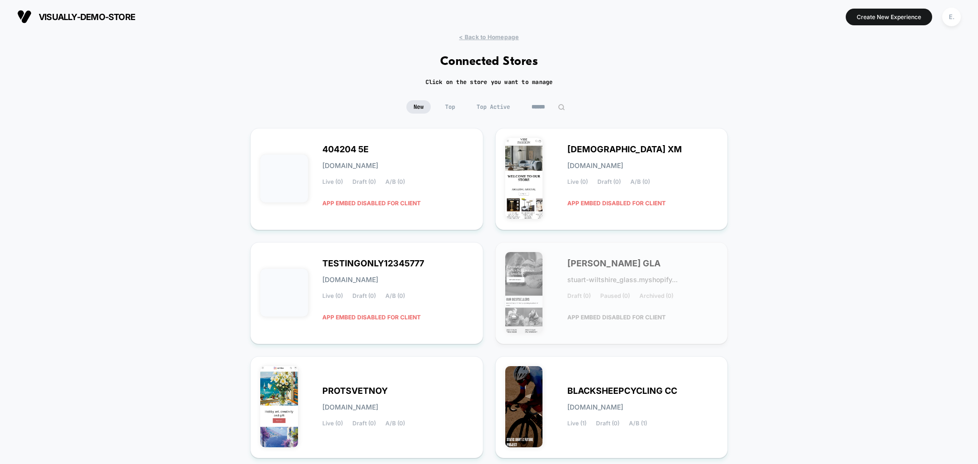
click at [540, 115] on div "New Top Top Active" at bounding box center [489, 114] width 978 height 28
click at [542, 101] on input at bounding box center [549, 106] width 48 height 13
type input "*"
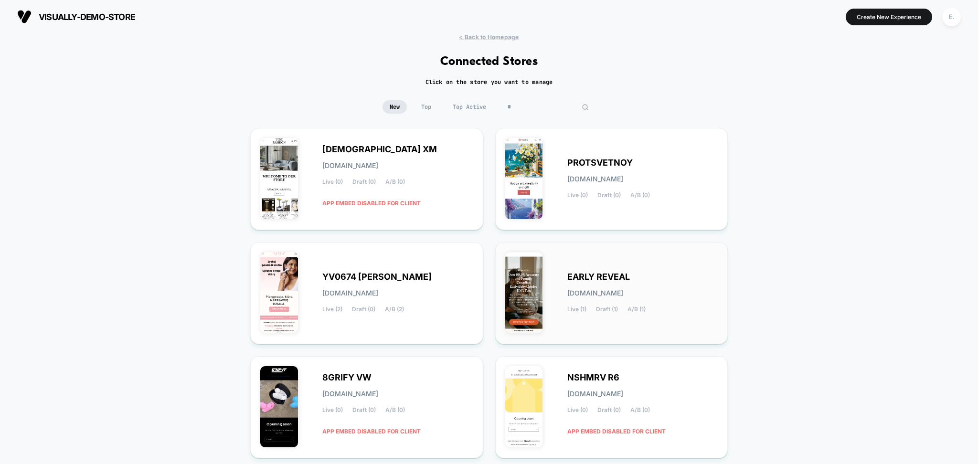
type input "*"
click at [660, 284] on div "EARLY REVEAL early-reveal.myshopify.com Live (1) Draft (1) A/B (1)" at bounding box center [643, 293] width 151 height 39
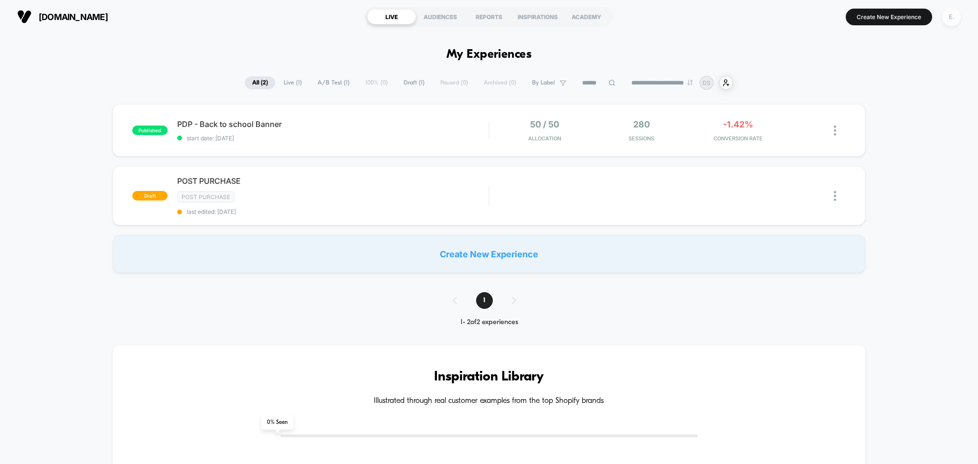
click at [957, 17] on div "E." at bounding box center [952, 17] width 19 height 19
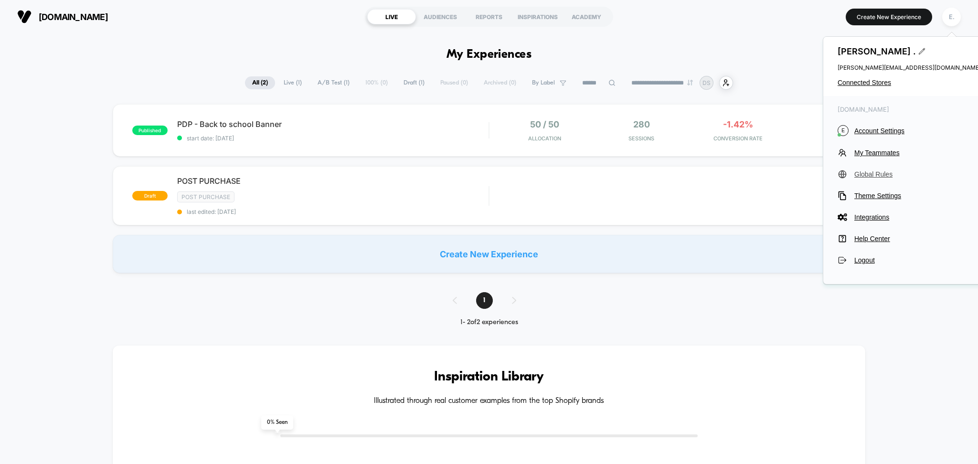
click at [883, 172] on span "Global Rules" at bounding box center [918, 175] width 127 height 8
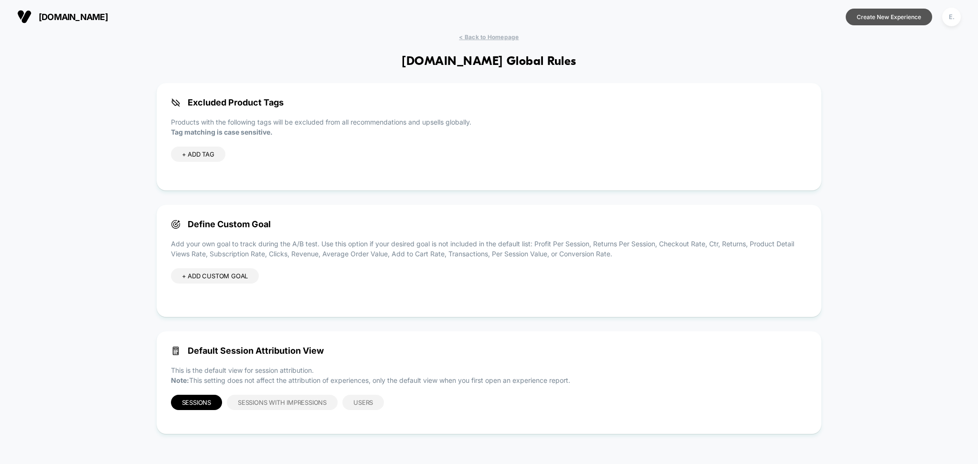
click at [891, 18] on button "Create New Experience" at bounding box center [889, 17] width 86 height 17
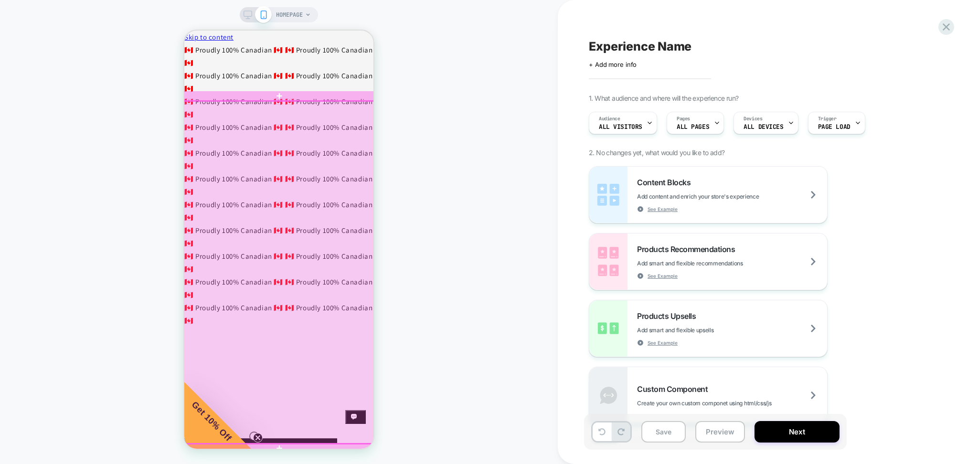
click at [296, 145] on div at bounding box center [280, 272] width 202 height 343
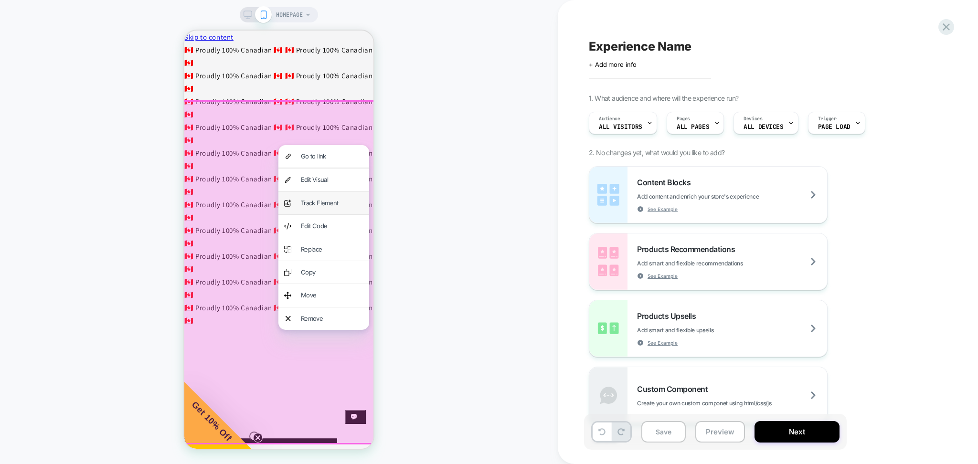
click at [304, 201] on div "Track Element" at bounding box center [332, 203] width 63 height 11
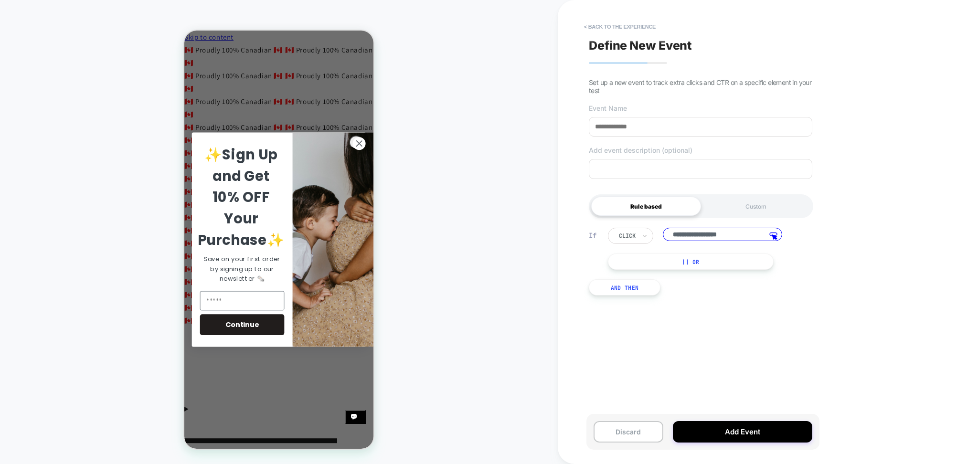
click at [0, 0] on textarea at bounding box center [0, 0] width 0 height 0
click at [730, 436] on button "Add Event" at bounding box center [742, 431] width 139 height 21
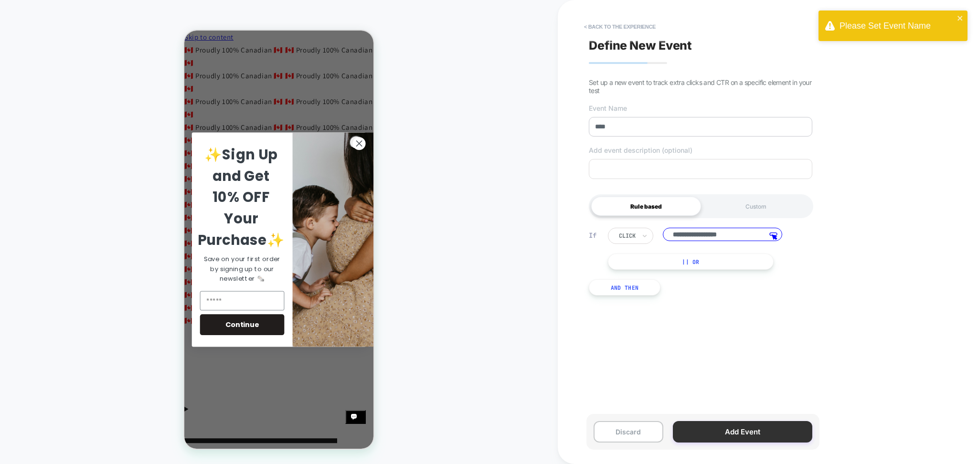
type input "****"
click at [740, 435] on button "Add Event" at bounding box center [742, 431] width 139 height 21
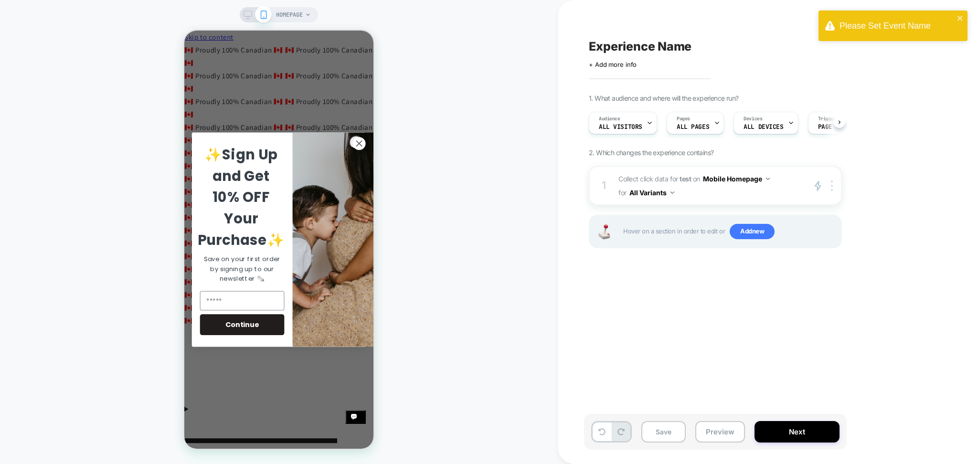
scroll to position [0, 0]
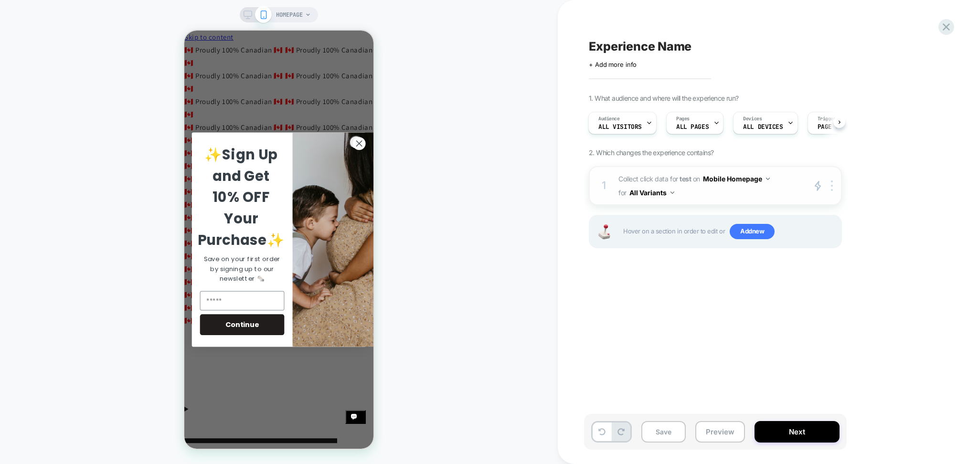
click at [0, 0] on icon "primary 2" at bounding box center [0, 0] width 0 height 0
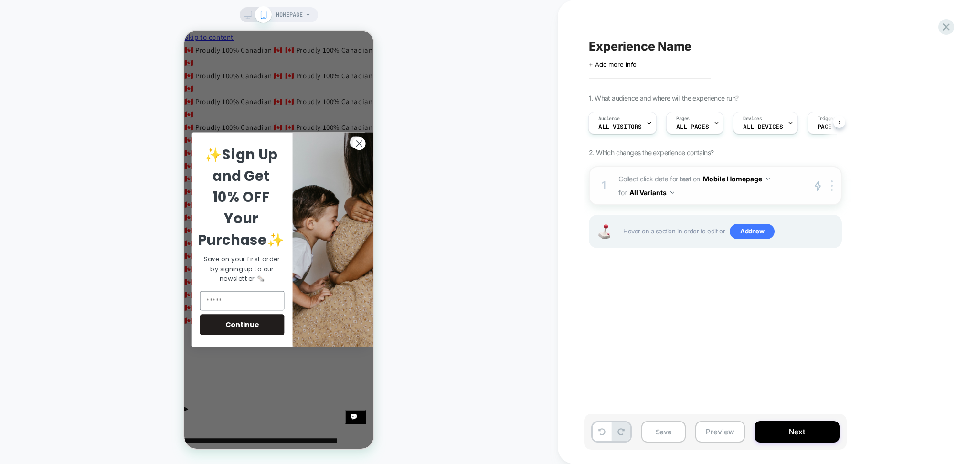
click at [830, 193] on div "1 Collect click data for test on Mobile Homepage for All Variants primary 2 Dup…" at bounding box center [715, 185] width 253 height 39
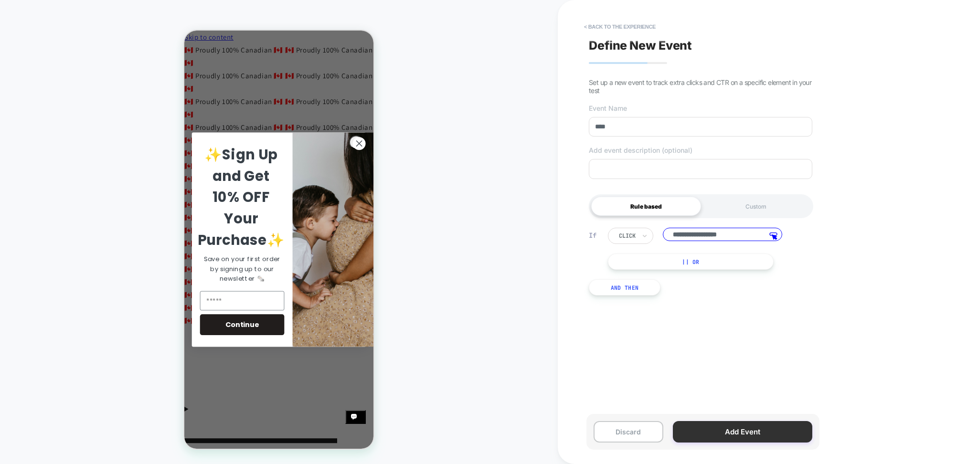
click at [754, 443] on button "Add Event" at bounding box center [742, 431] width 139 height 21
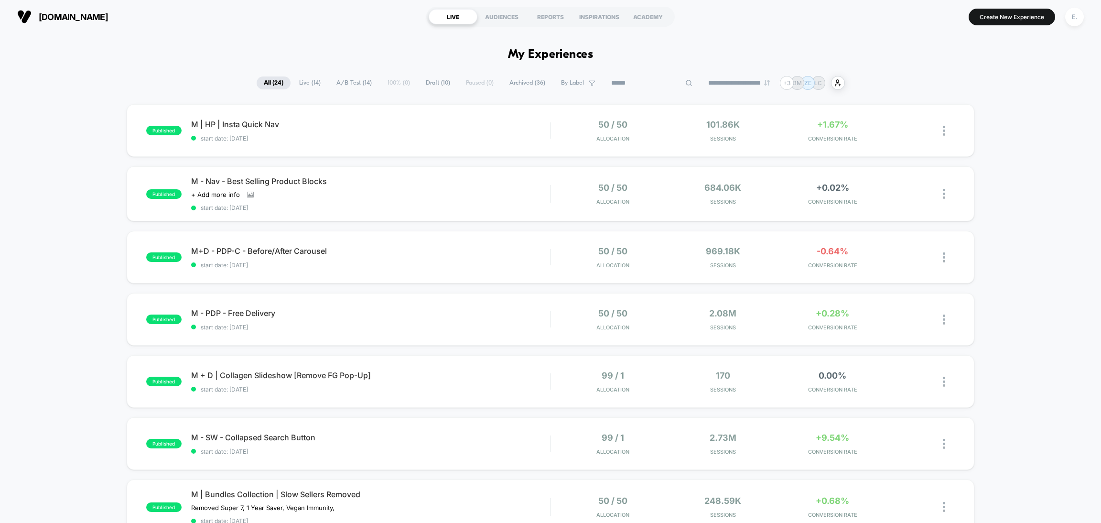
click at [642, 84] on input at bounding box center [652, 82] width 96 height 11
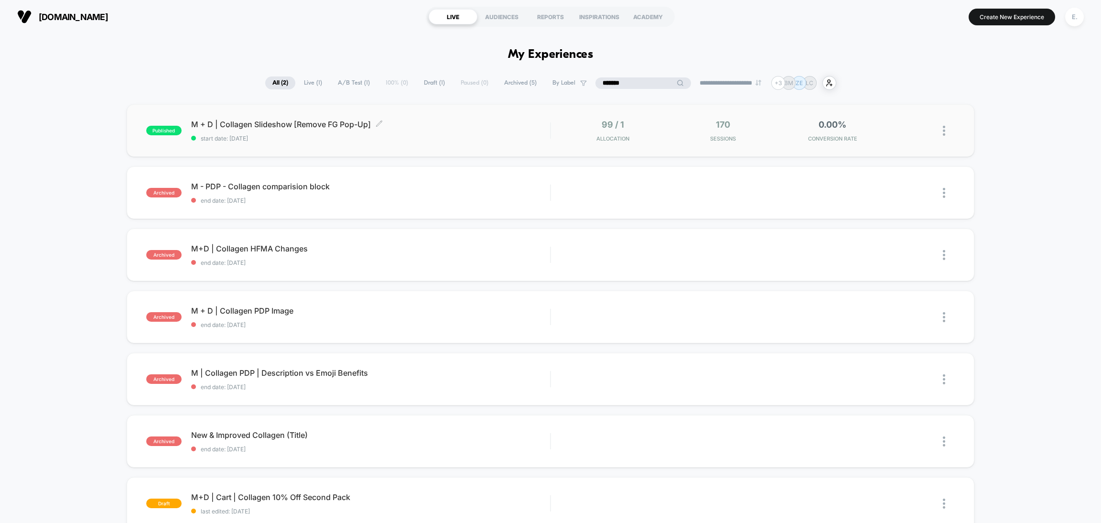
type input "*******"
click at [494, 130] on div "M + D | Collagen Slideshow [Remove FG Pop-Up] Click to edit experience details …" at bounding box center [370, 130] width 359 height 22
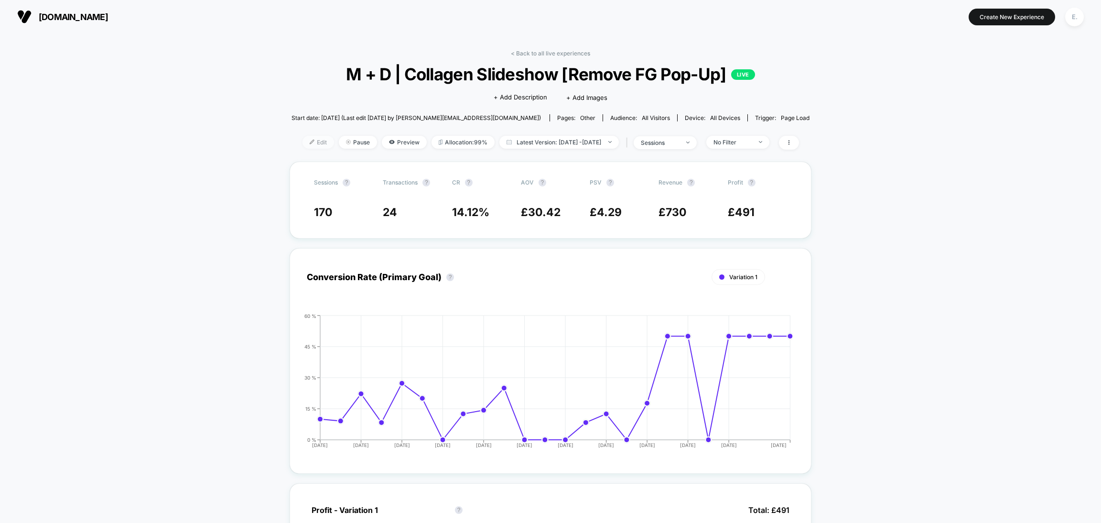
click at [302, 144] on span "Edit" at bounding box center [318, 142] width 32 height 13
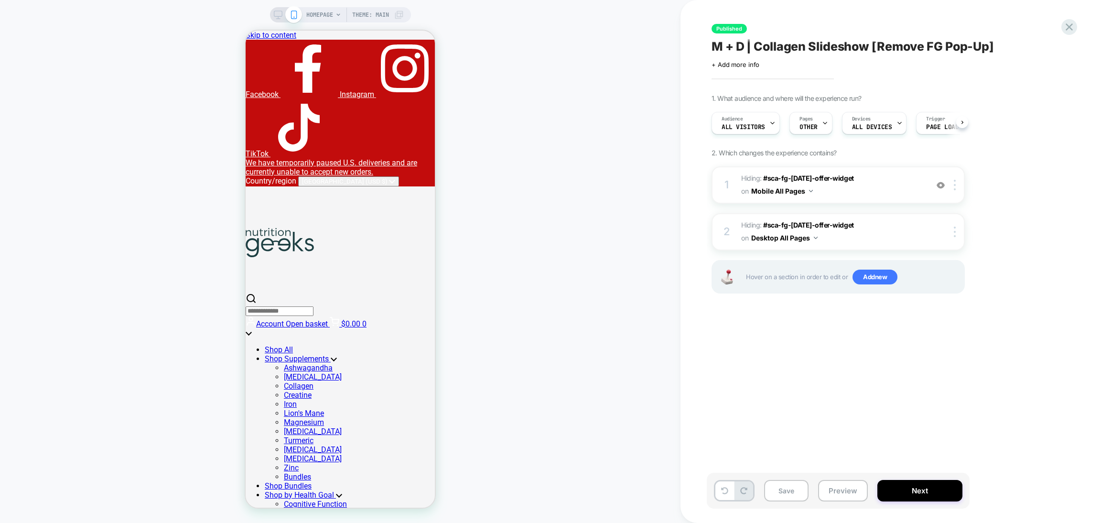
scroll to position [0, 0]
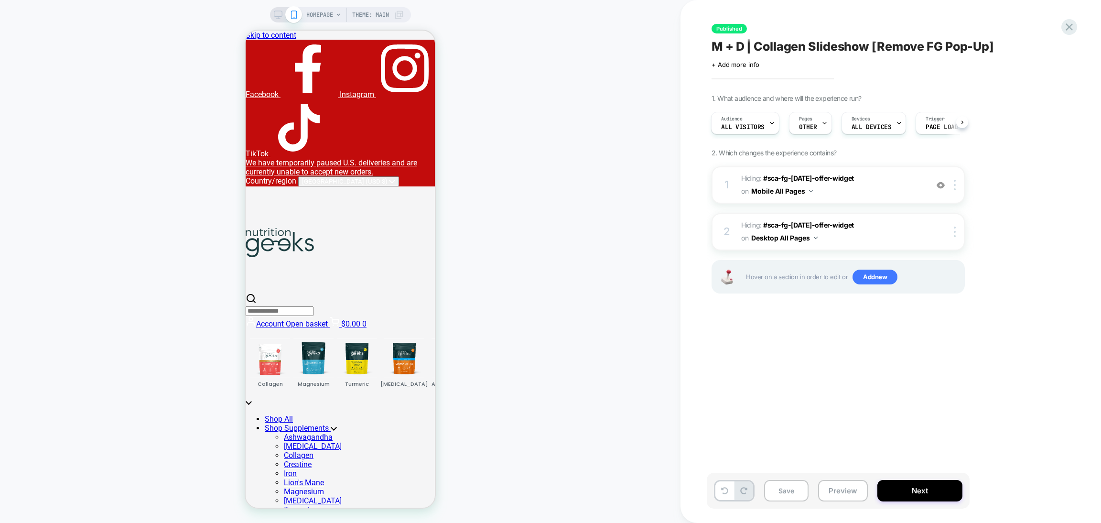
click at [1077, 30] on div "Published M + D | Collagen Slideshow [Remove FG Pop-Up] Click to edit experienc…" at bounding box center [890, 261] width 420 height 523
click at [1070, 24] on icon at bounding box center [1068, 27] width 13 height 13
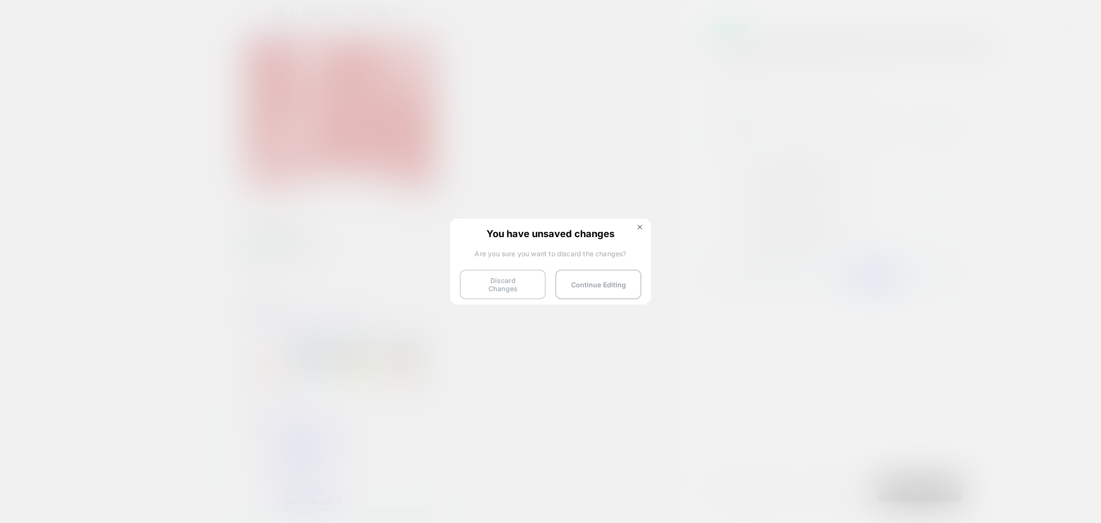
click at [485, 272] on button "Discard Changes" at bounding box center [503, 284] width 86 height 30
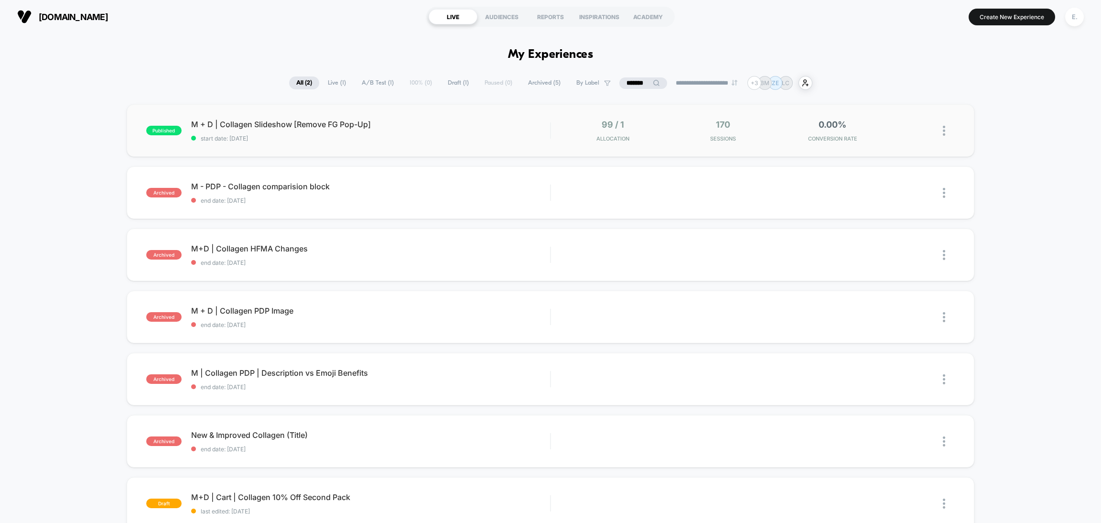
drag, startPoint x: 296, startPoint y: 83, endPoint x: 418, endPoint y: 105, distance: 123.2
click at [297, 83] on span "All ( 2 )" at bounding box center [304, 82] width 30 height 13
click at [617, 82] on input "*******" at bounding box center [643, 82] width 96 height 11
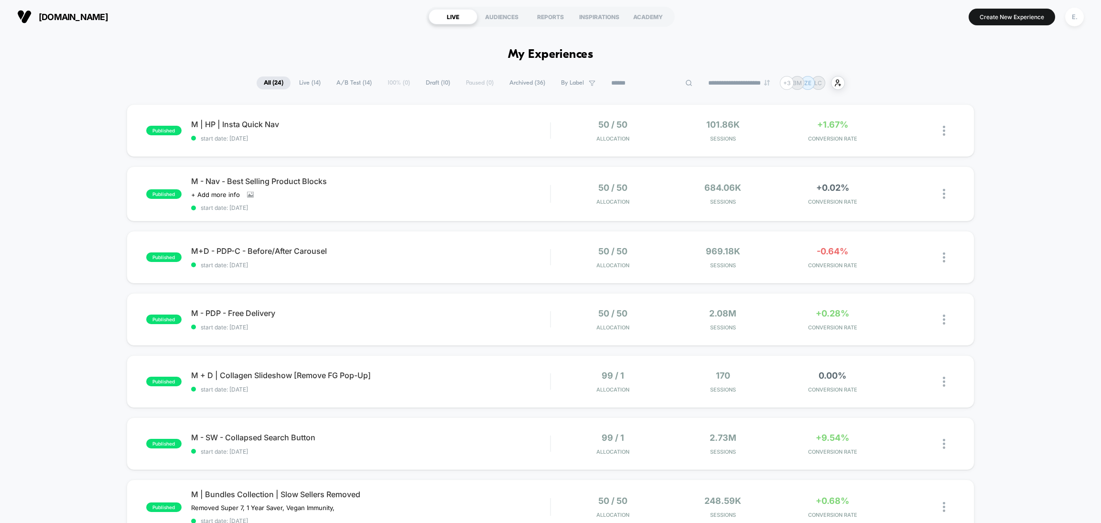
click at [428, 86] on span "Draft ( 10 )" at bounding box center [437, 82] width 39 height 13
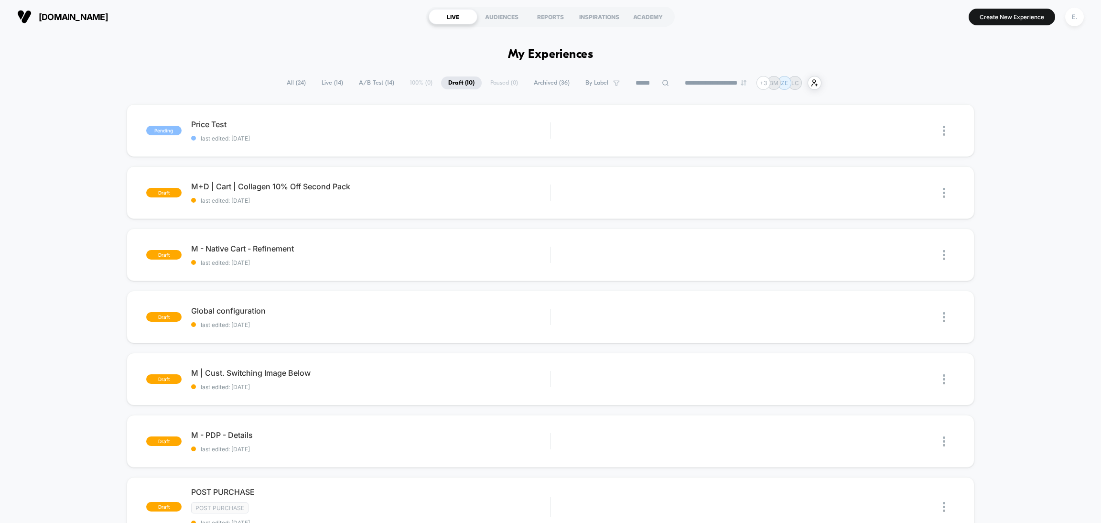
click at [279, 80] on span "All ( 24 )" at bounding box center [295, 82] width 33 height 13
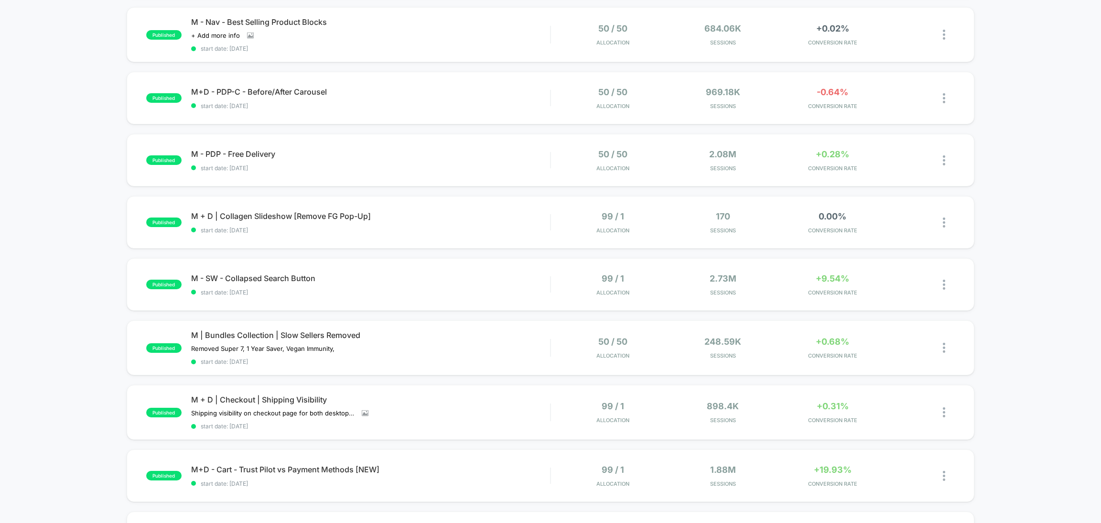
scroll to position [72, 0]
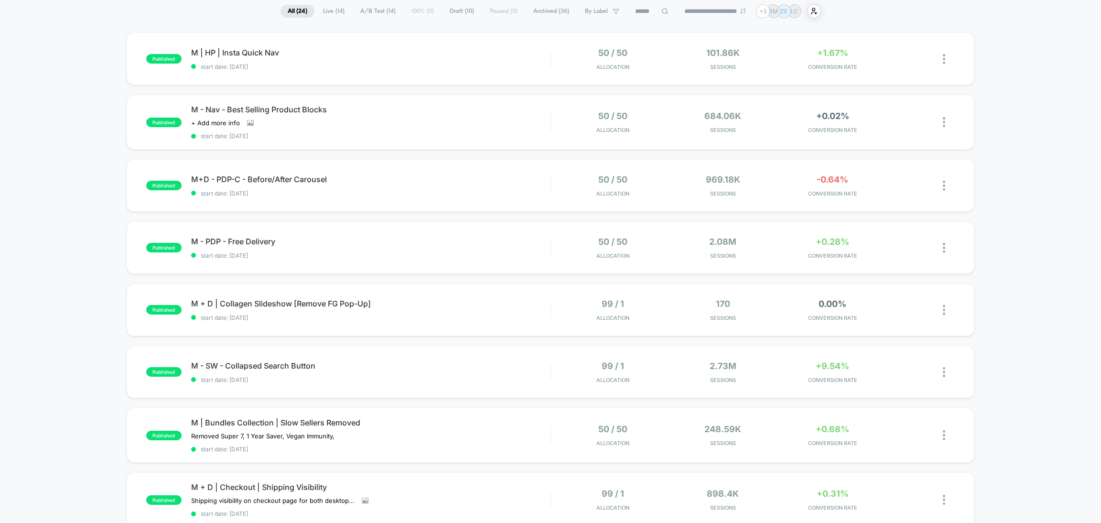
click at [461, 10] on span "Draft ( 10 )" at bounding box center [461, 11] width 39 height 13
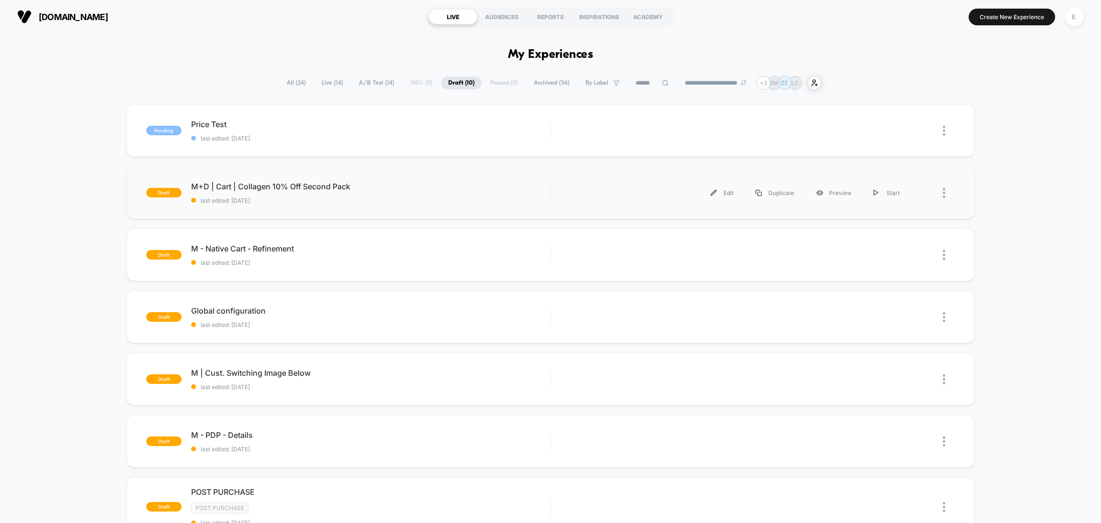
click at [394, 204] on div "draft M+D | Cart | Collagen 10% Off Second Pack last edited: [DATE] Edit Duplic…" at bounding box center [551, 192] width 848 height 53
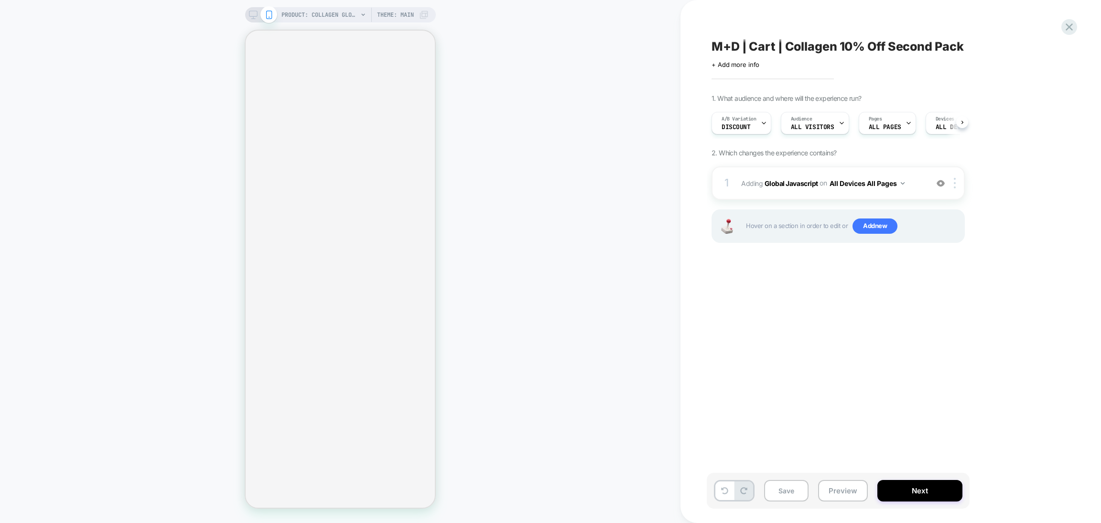
scroll to position [0, 0]
select select "**********"
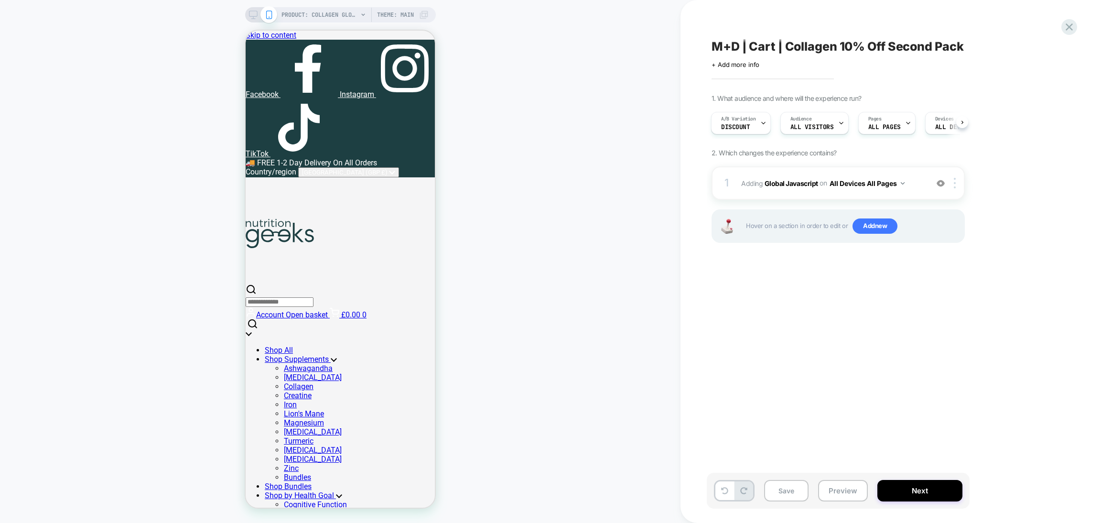
scroll to position [0, 0]
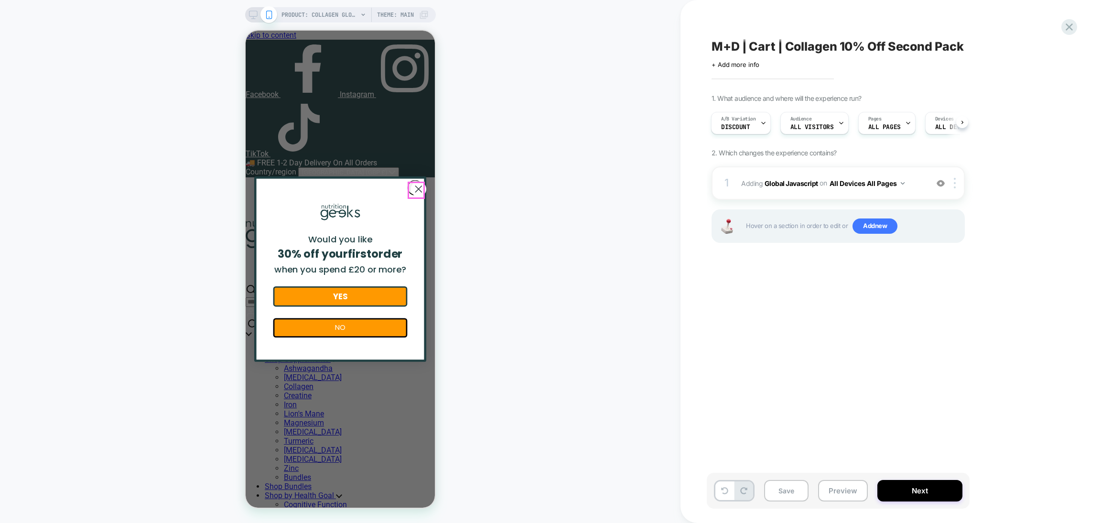
click at [416, 187] on icon "Close dialog" at bounding box center [418, 189] width 6 height 6
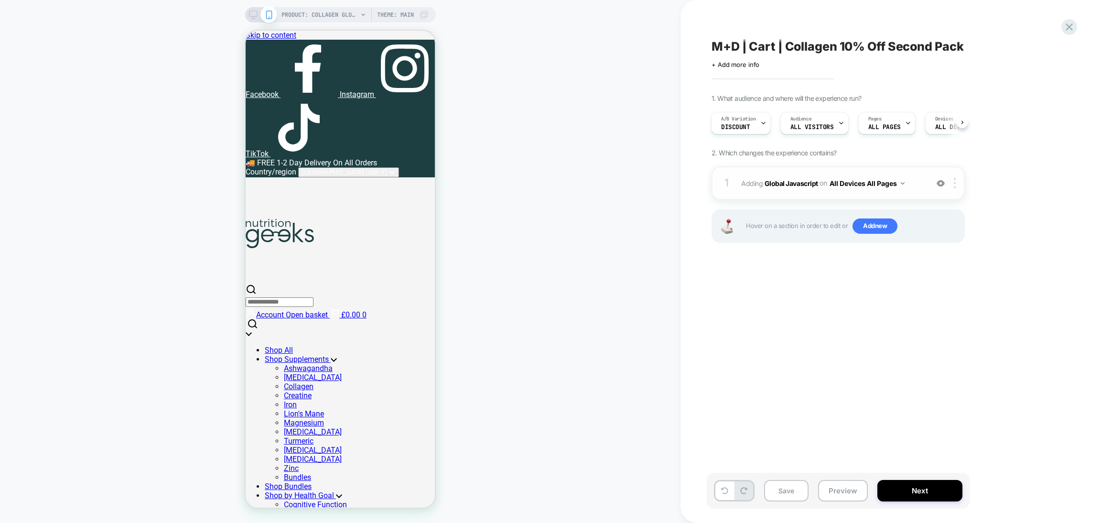
click at [924, 193] on div "1 Adding Global Javascript on All Devices All Pages Add Before Add After Target…" at bounding box center [837, 182] width 253 height 33
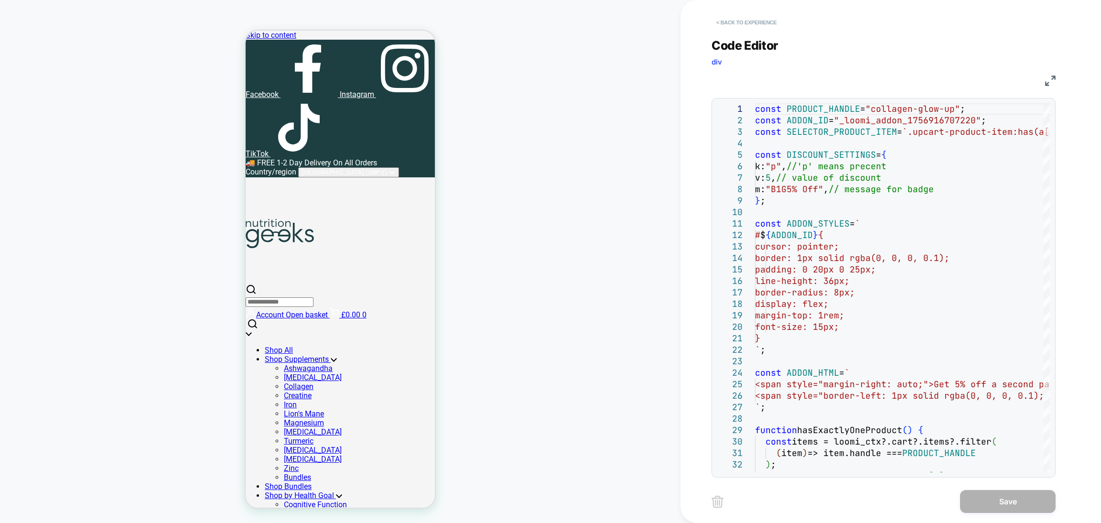
click at [767, 26] on button "< Back to experience" at bounding box center [746, 22] width 70 height 15
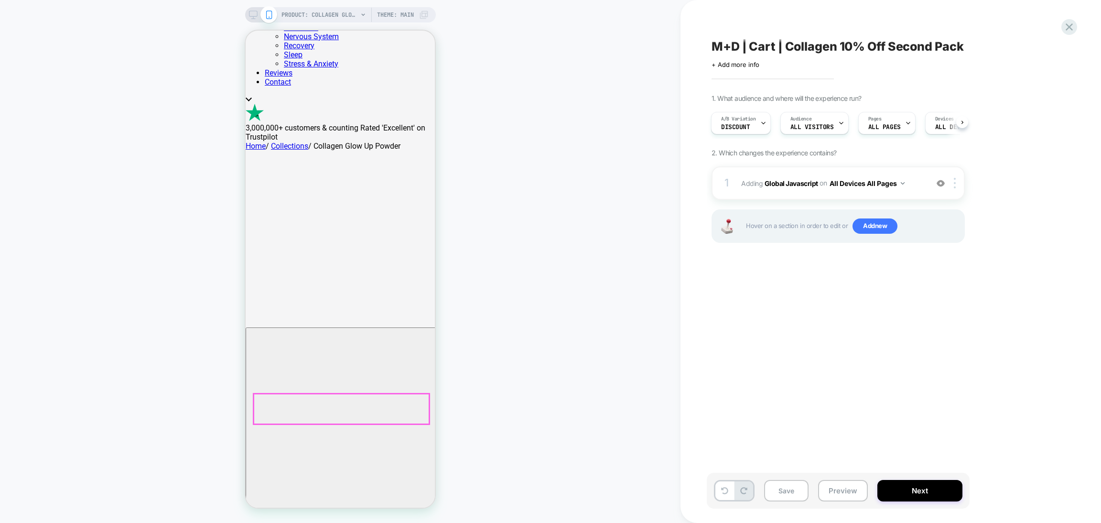
scroll to position [502, 0]
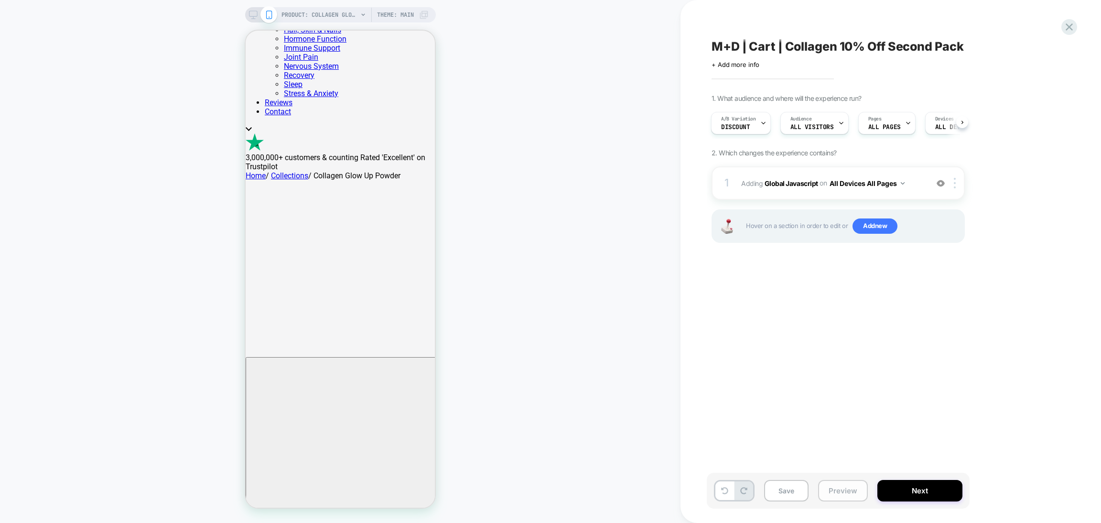
click at [850, 491] on button "Preview" at bounding box center [843, 490] width 50 height 21
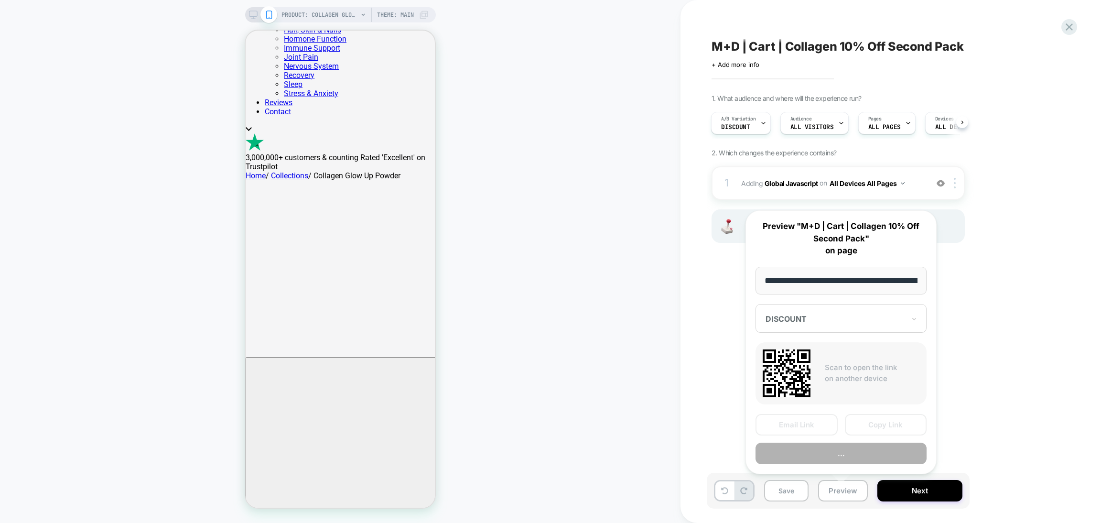
scroll to position [0, 141]
click at [824, 443] on button "Preview" at bounding box center [840, 452] width 171 height 21
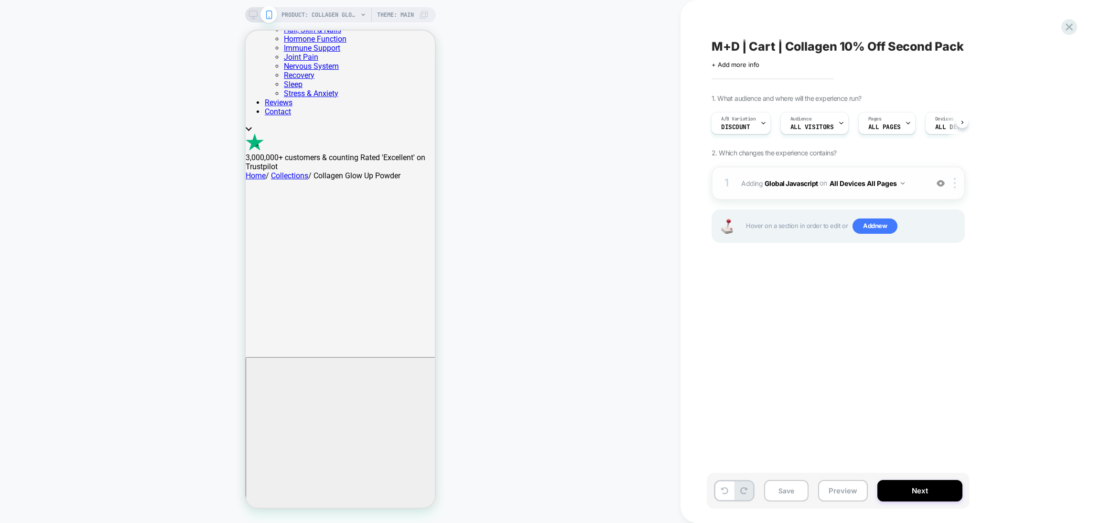
click at [925, 188] on div "1 Adding Global Javascript on All Devices All Pages Add Before Add After Target…" at bounding box center [837, 182] width 253 height 33
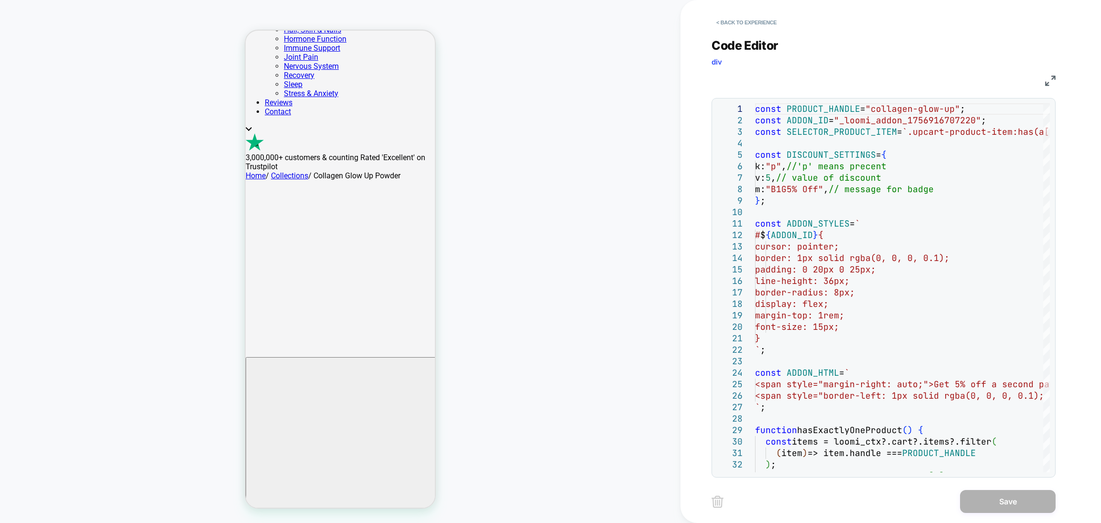
click at [1051, 77] on img at bounding box center [1050, 80] width 11 height 11
